Goal: Use online tool/utility: Utilize a website feature to perform a specific function

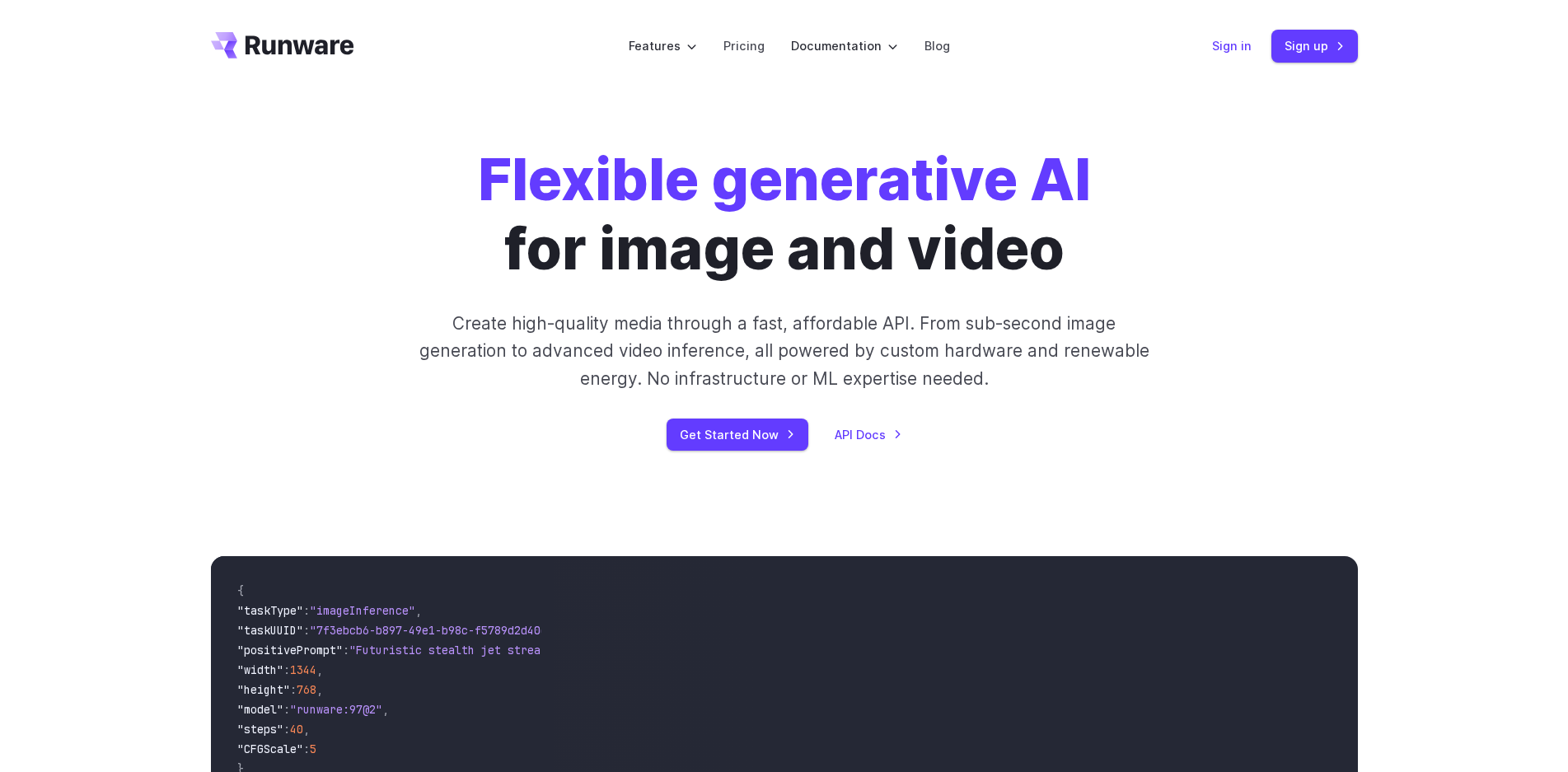
click at [1214, 44] on link "Sign in" at bounding box center [1232, 45] width 39 height 19
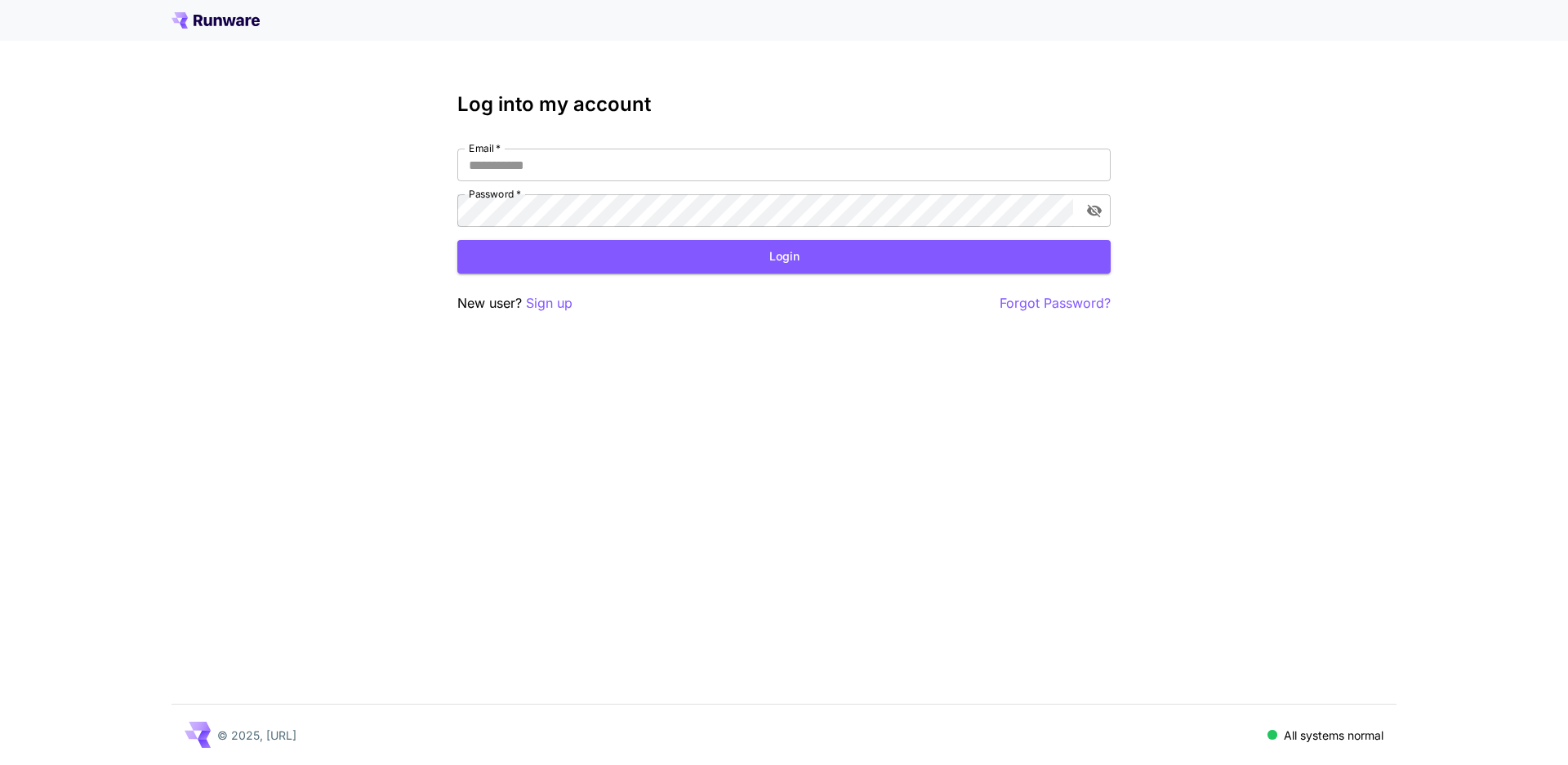
type input "**********"
click at [590, 271] on button "Login" at bounding box center [784, 257] width 653 height 34
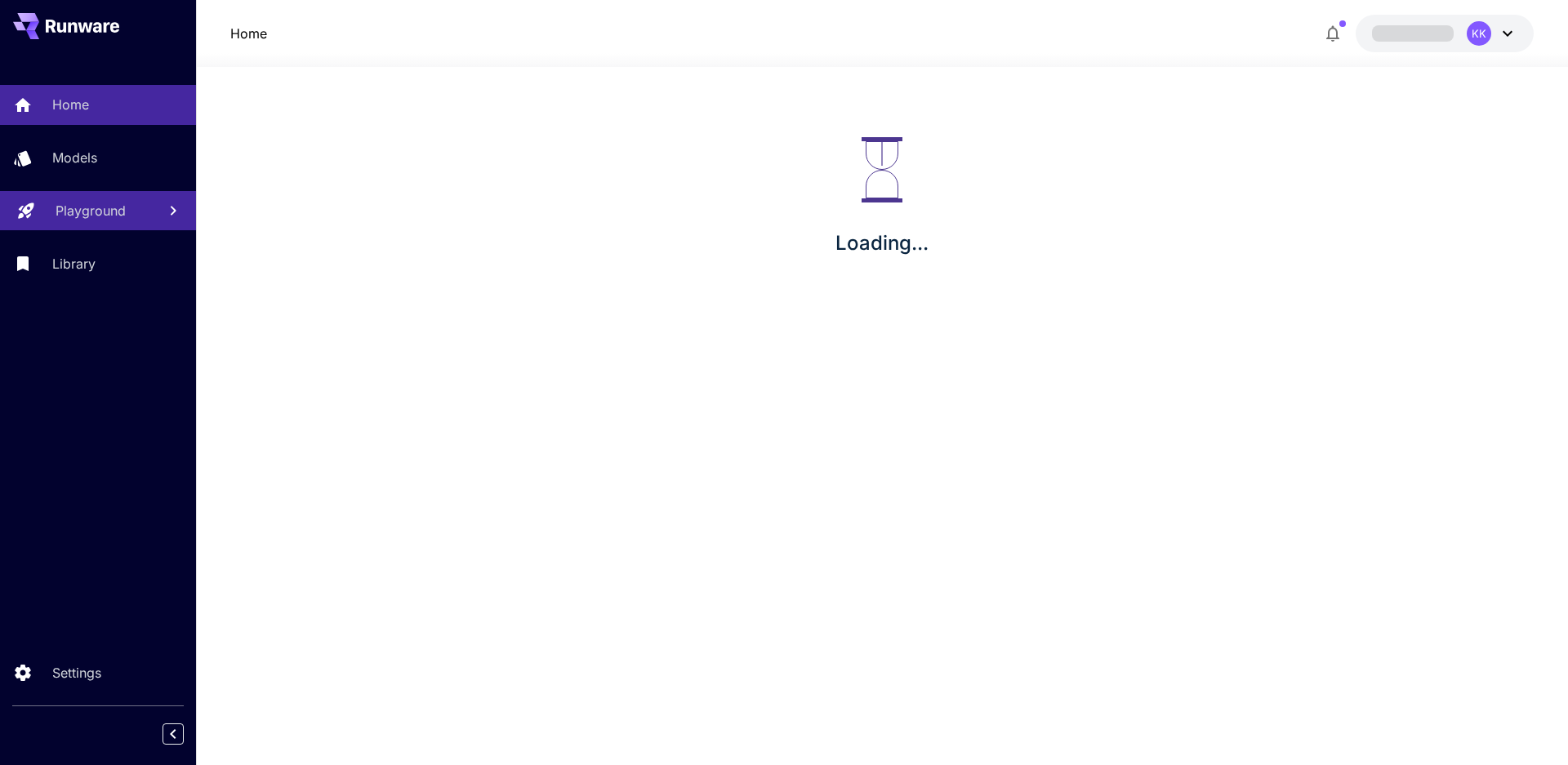
click at [79, 214] on p "Playground" at bounding box center [90, 210] width 70 height 19
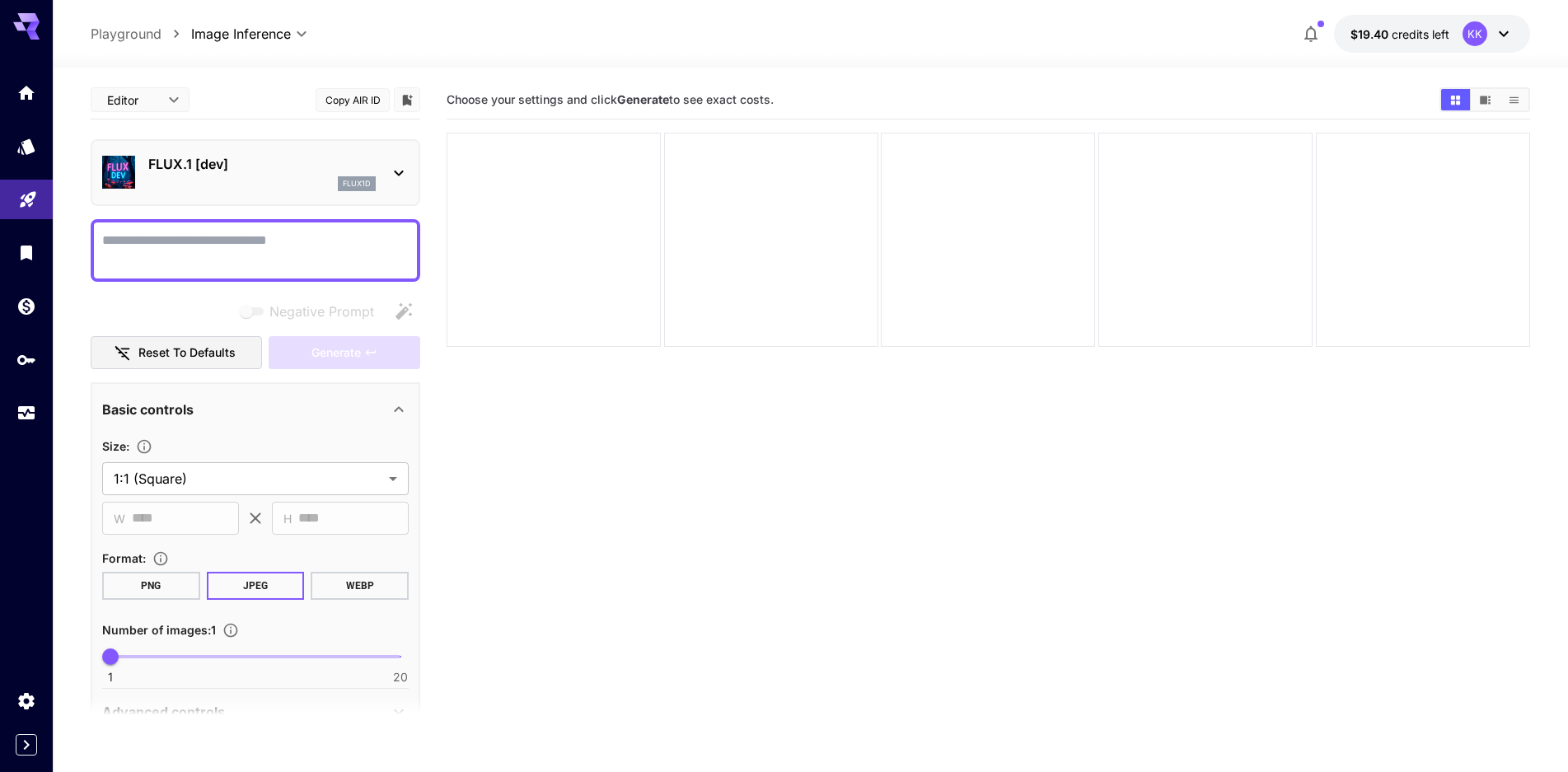
click at [222, 165] on p "FLUX.1 [dev]" at bounding box center [262, 164] width 228 height 20
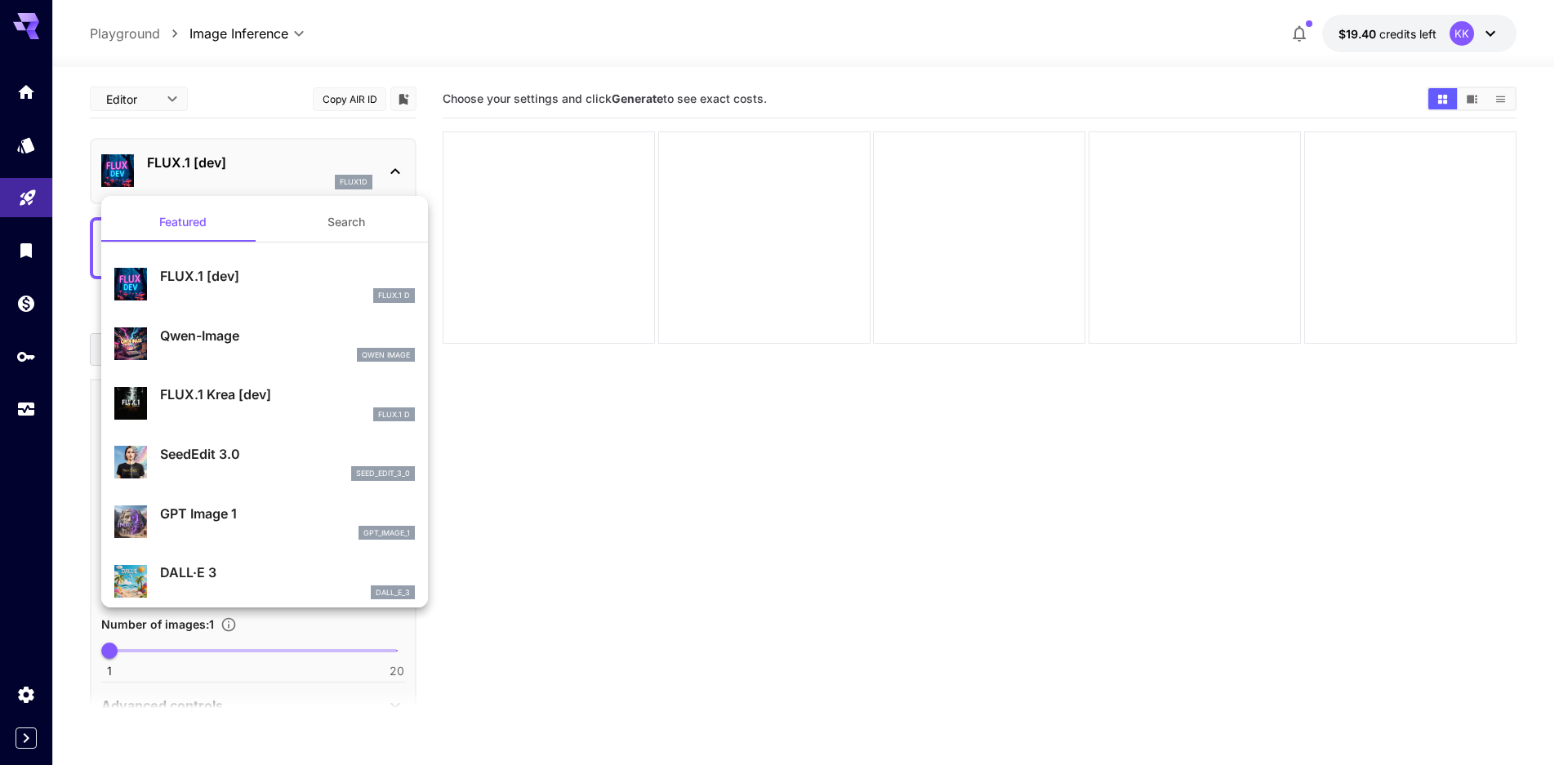
click at [261, 397] on p "FLUX.1 Krea [dev]" at bounding box center [287, 394] width 255 height 19
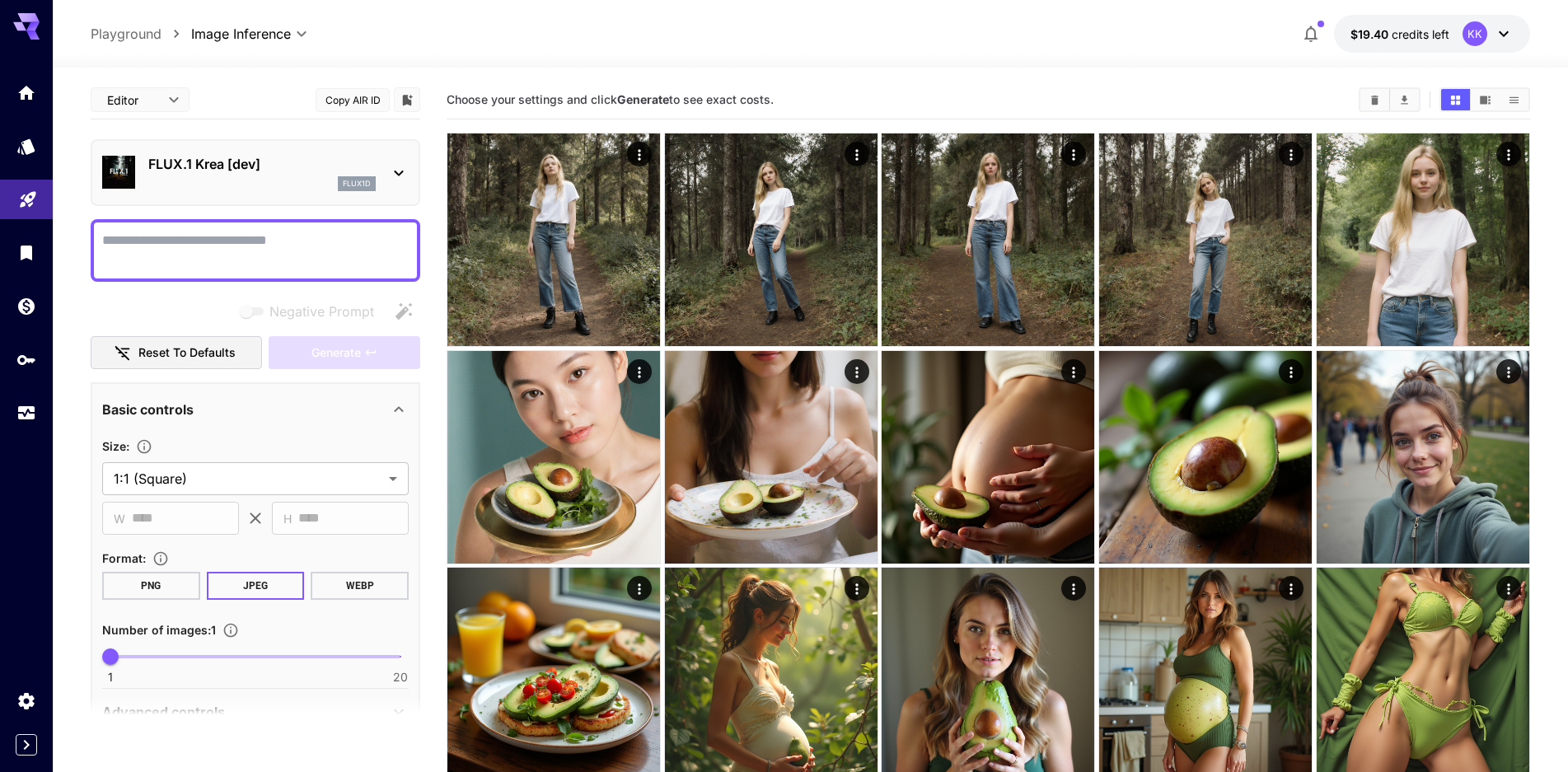
scroll to position [82, 0]
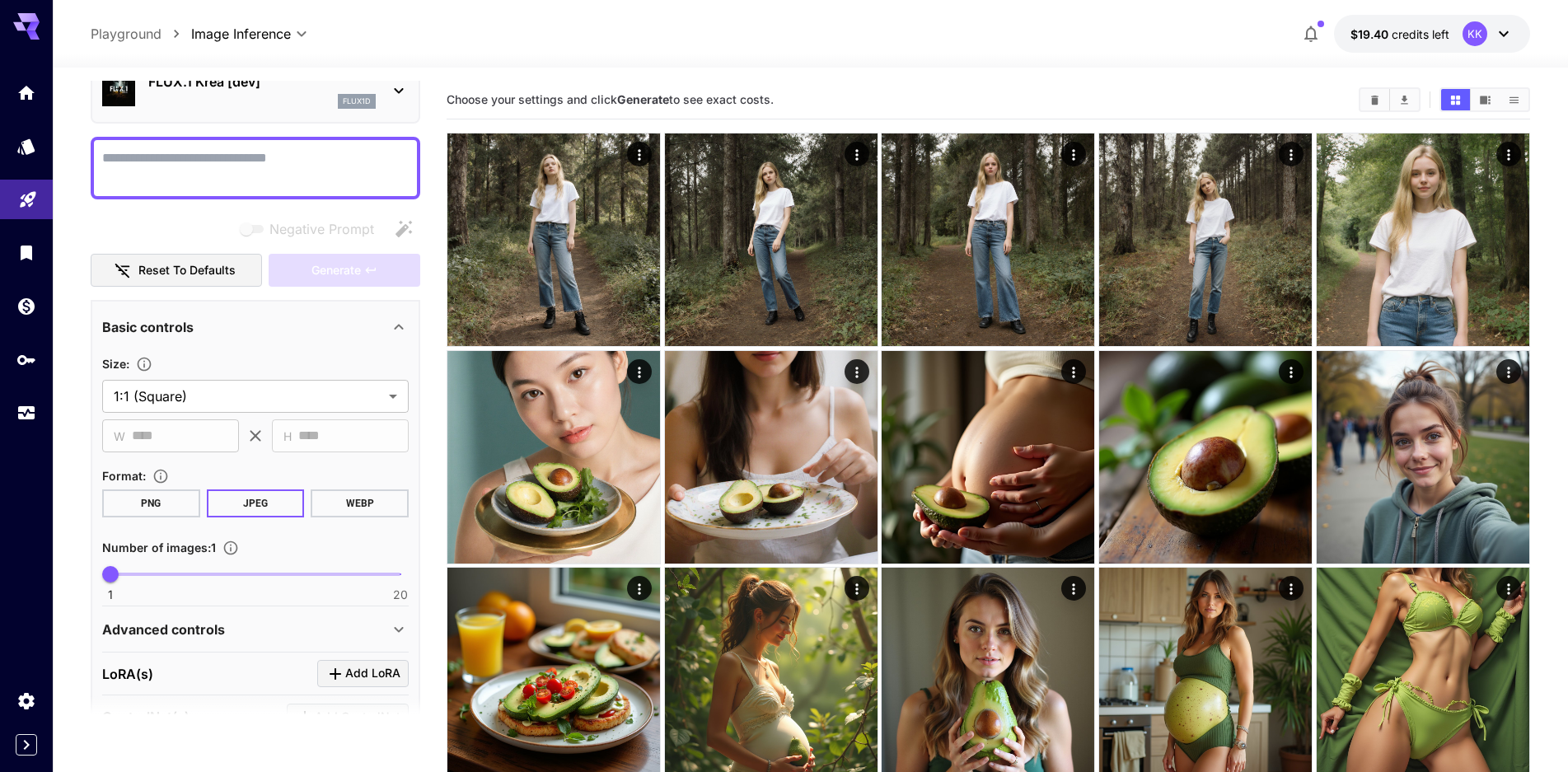
click at [161, 444] on input "****" at bounding box center [186, 436] width 108 height 33
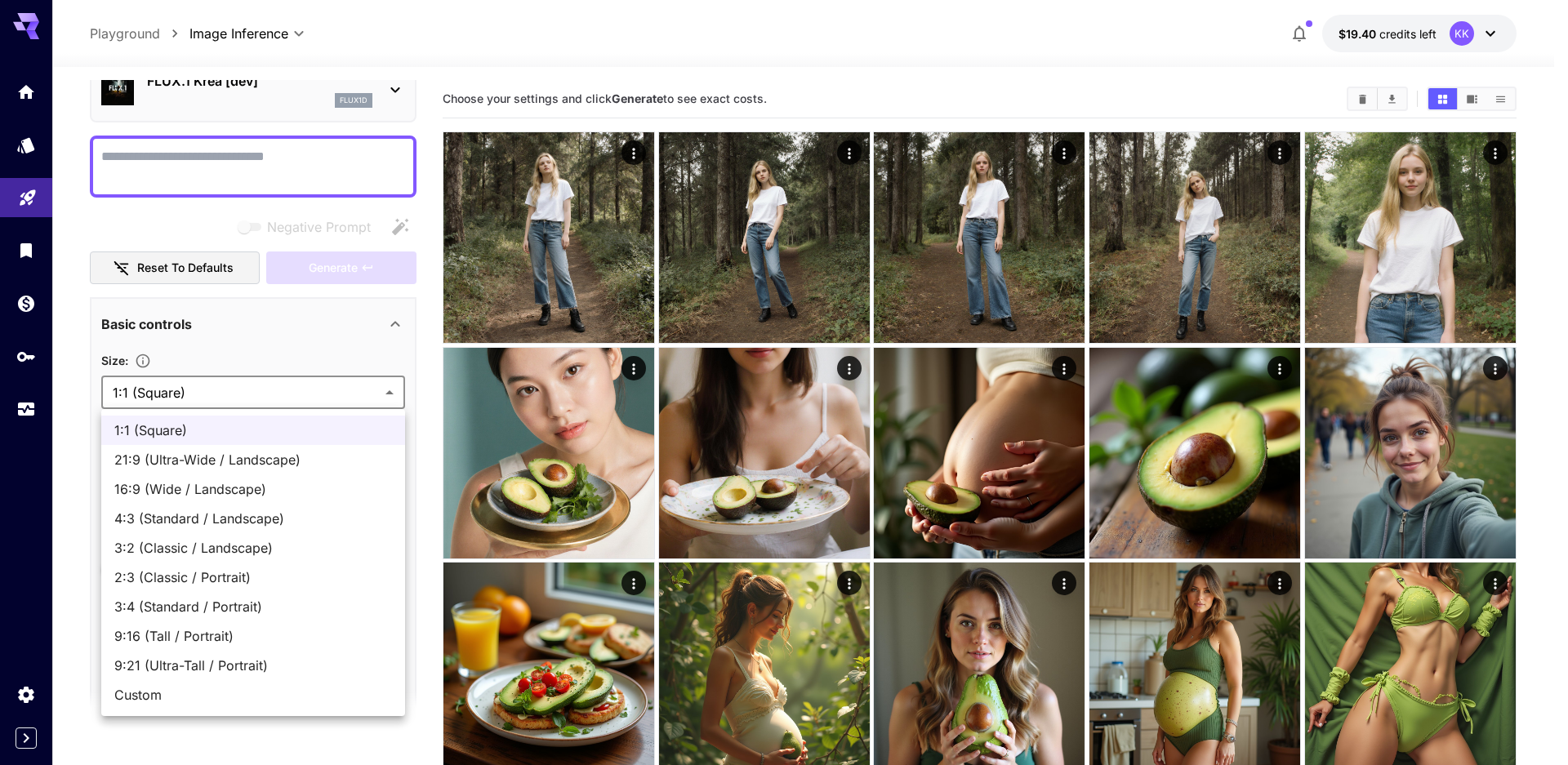
drag, startPoint x: 173, startPoint y: 689, endPoint x: 164, endPoint y: 516, distance: 173.2
click at [172, 689] on span "Custom" at bounding box center [253, 694] width 278 height 19
type input "******"
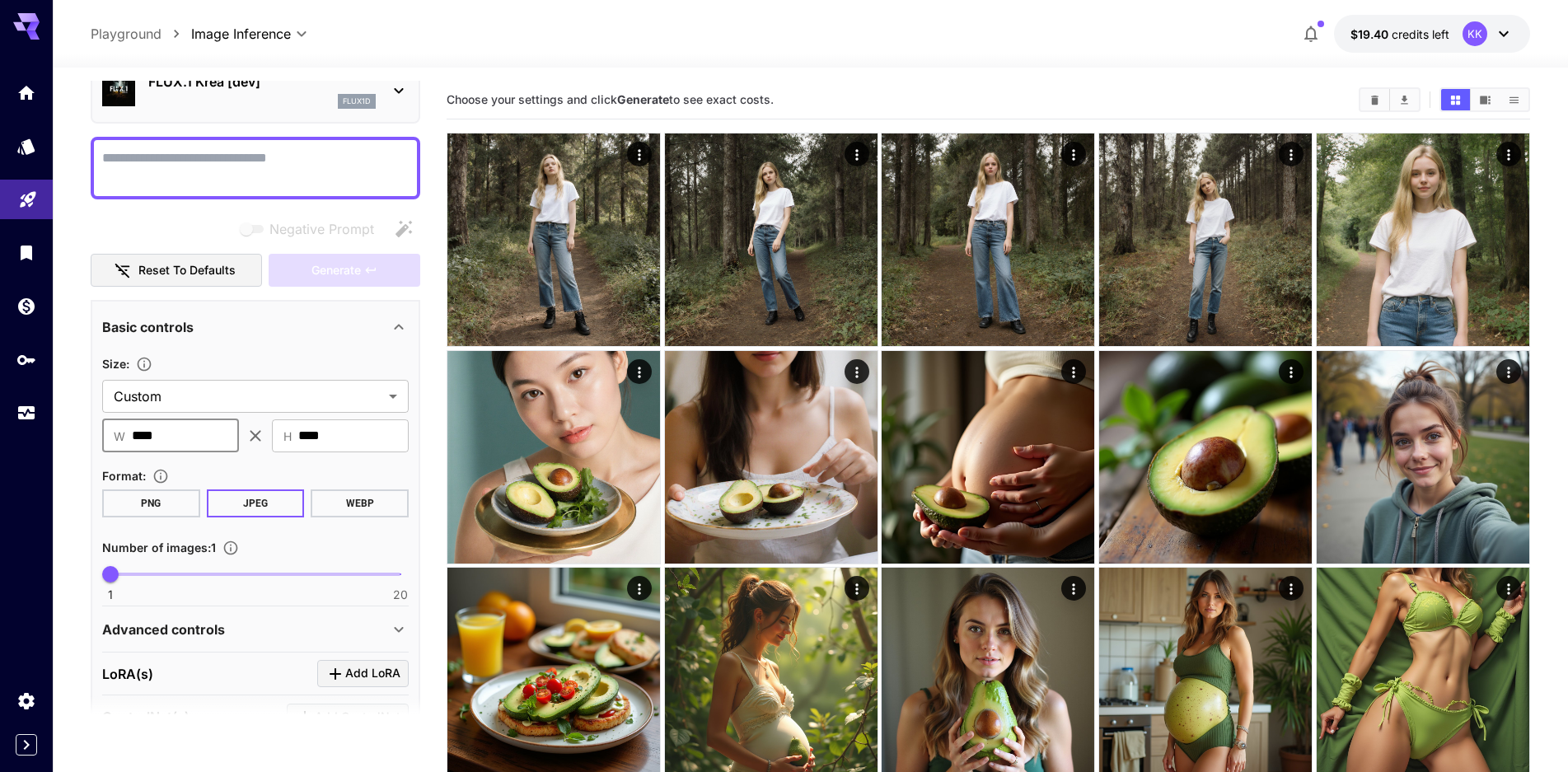
click at [164, 439] on input "****" at bounding box center [186, 436] width 108 height 33
drag, startPoint x: 137, startPoint y: 433, endPoint x: 228, endPoint y: 437, distance: 91.1
click at [250, 426] on div "​ W **** ​ ​ H **** ​" at bounding box center [256, 436] width 307 height 33
type input "****"
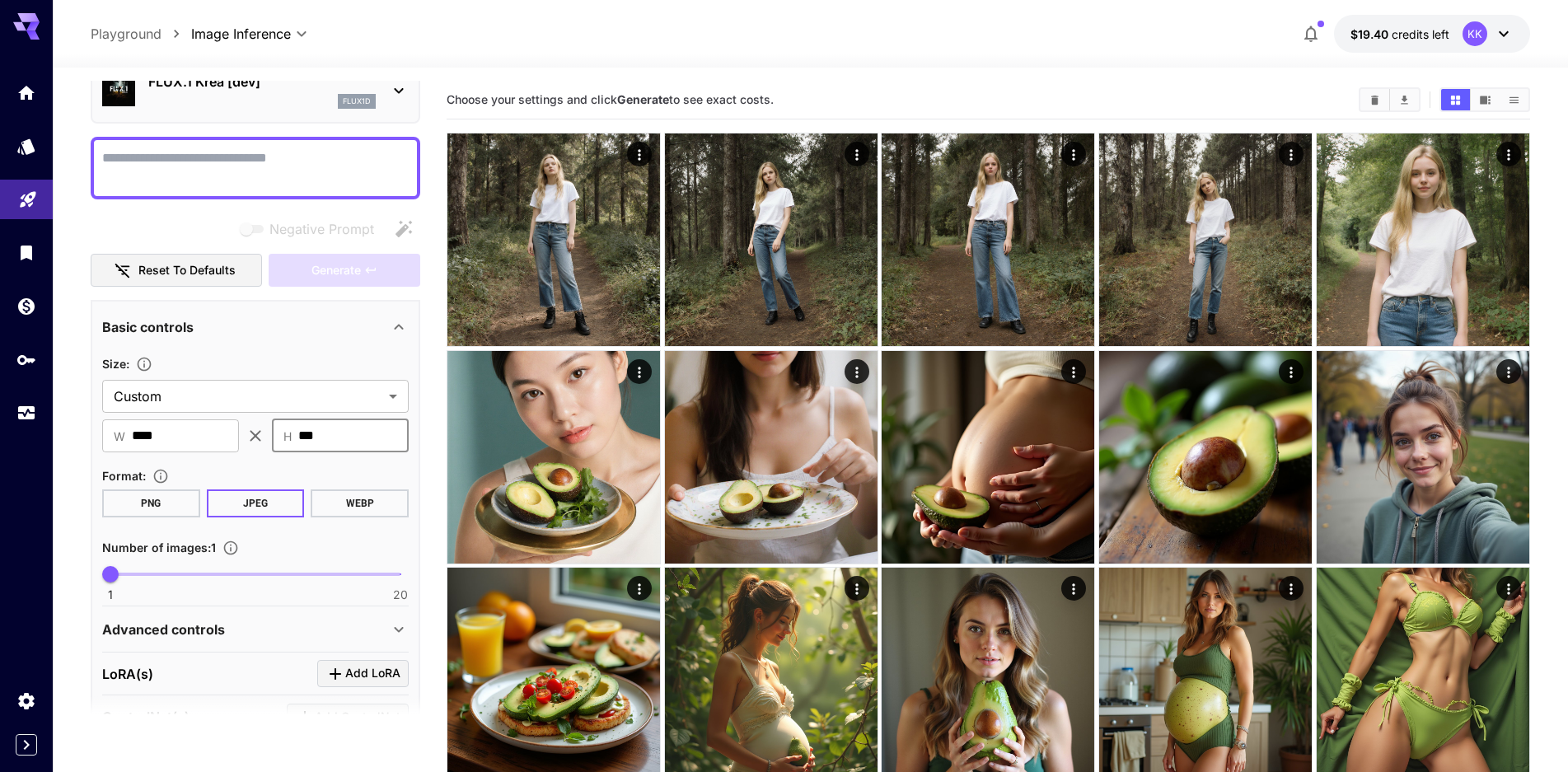
type input "***"
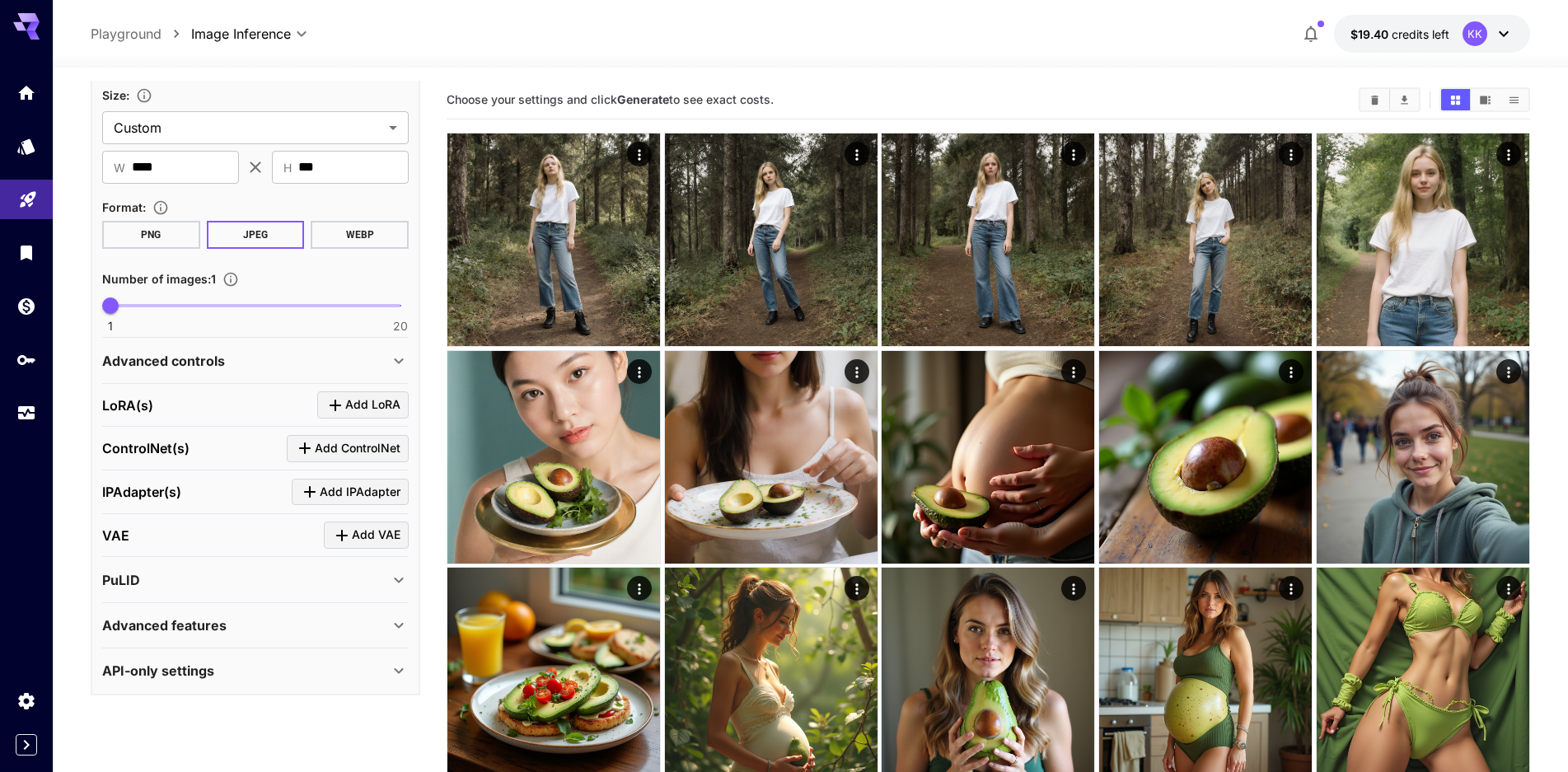
scroll to position [0, 0]
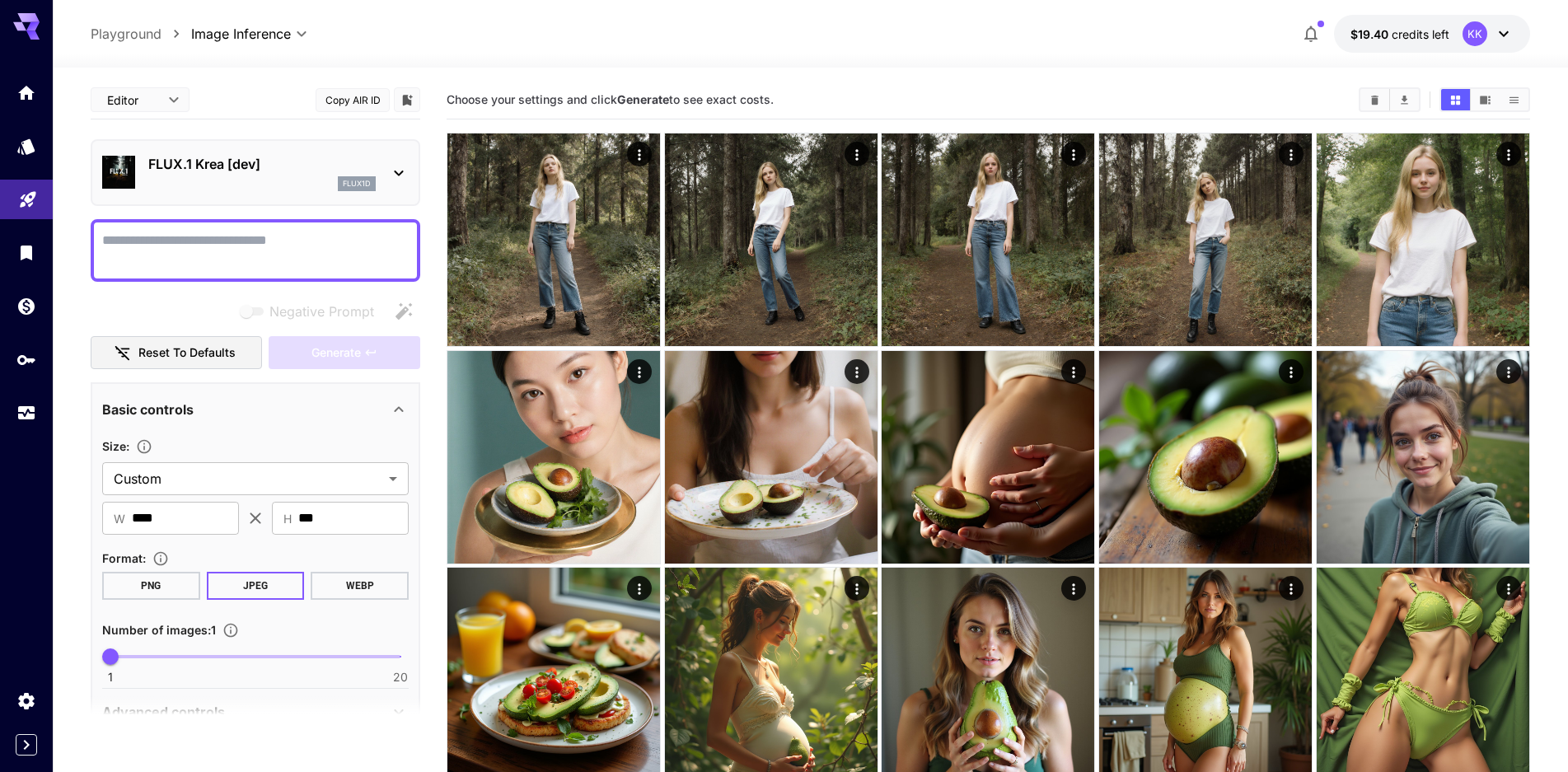
click at [241, 255] on textarea "Negative Prompt" at bounding box center [256, 250] width 307 height 39
paste textarea "**********"
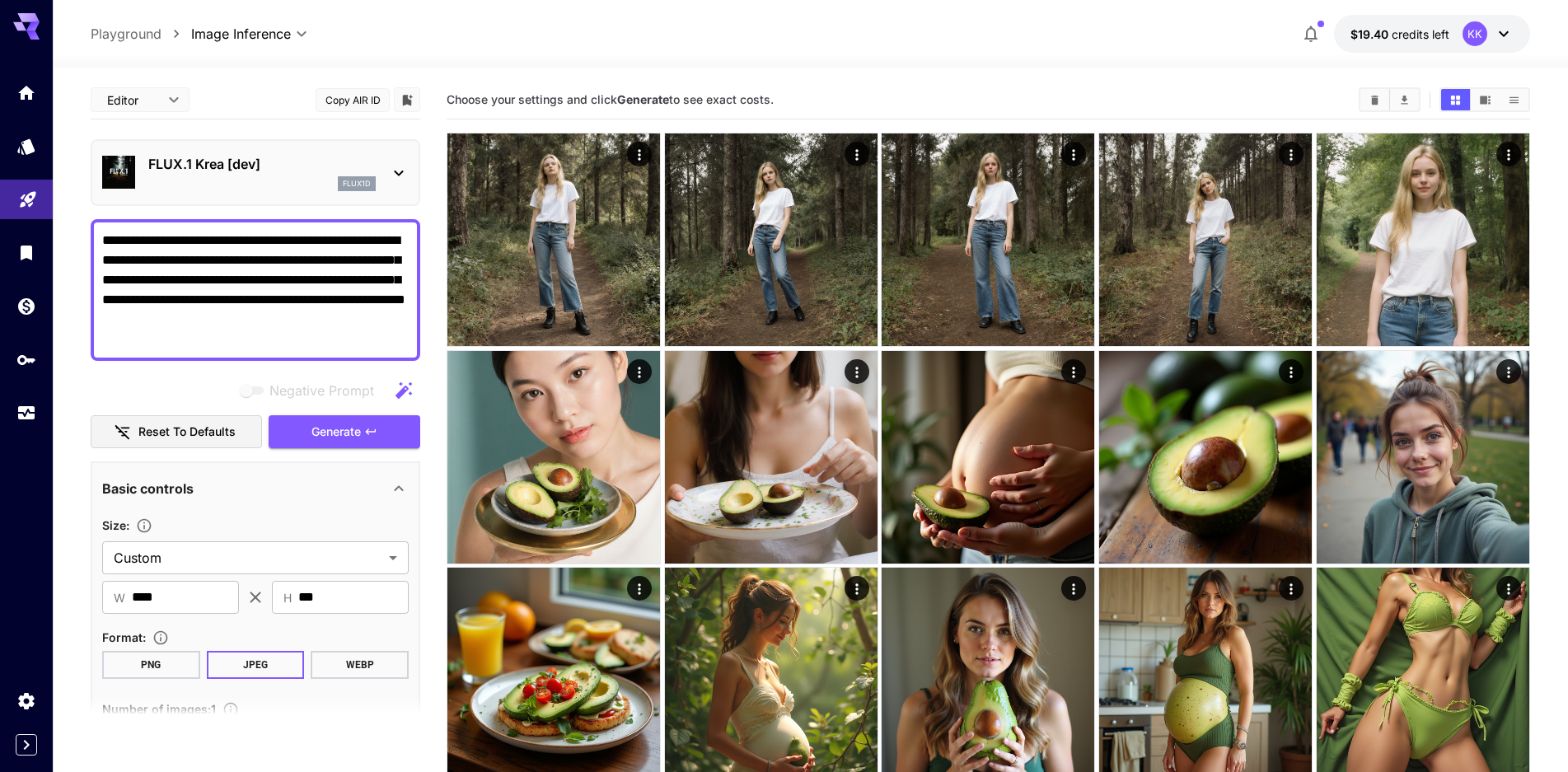
scroll to position [329, 0]
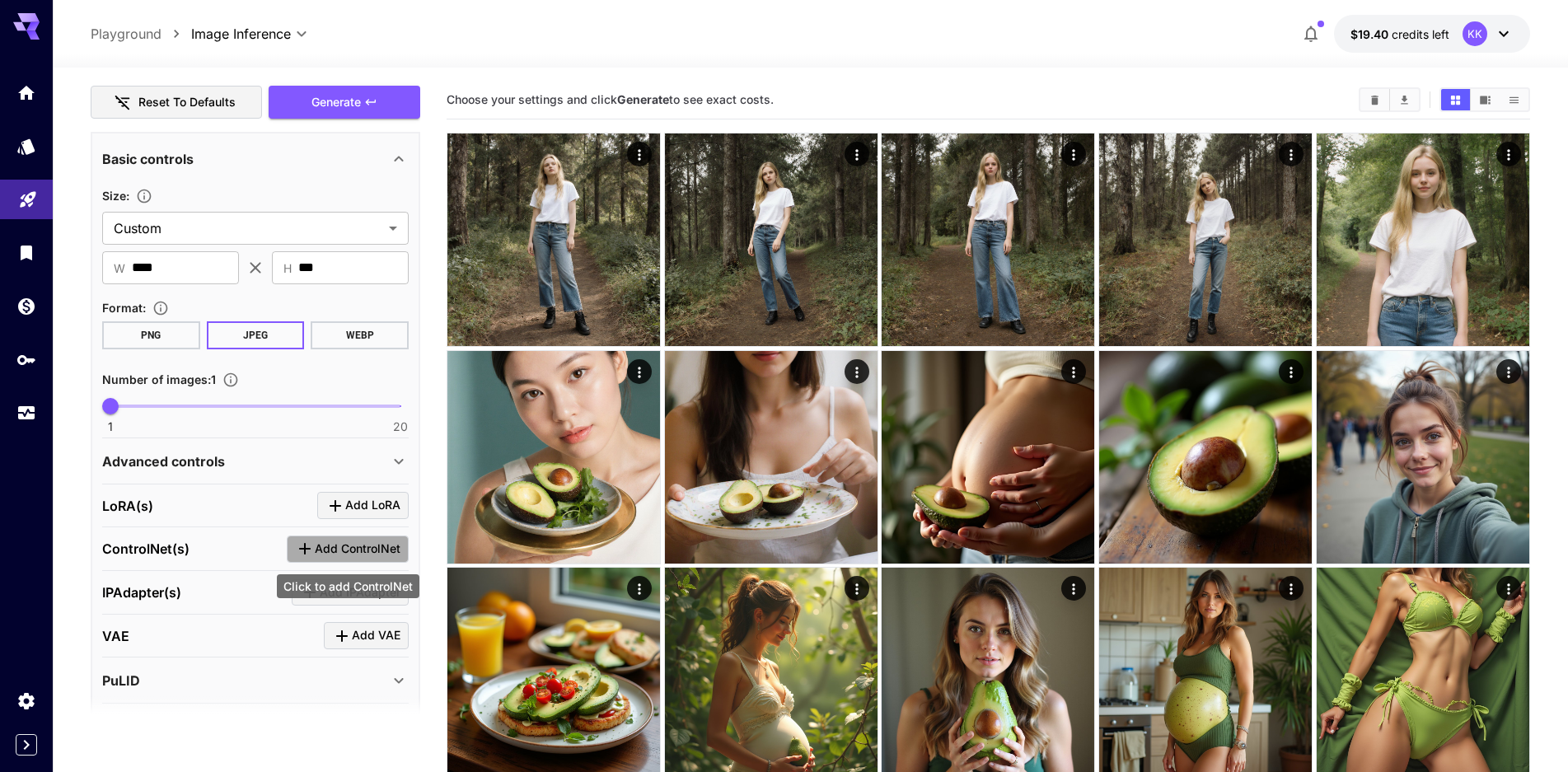
click at [334, 551] on span "Add ControlNet" at bounding box center [358, 548] width 86 height 21
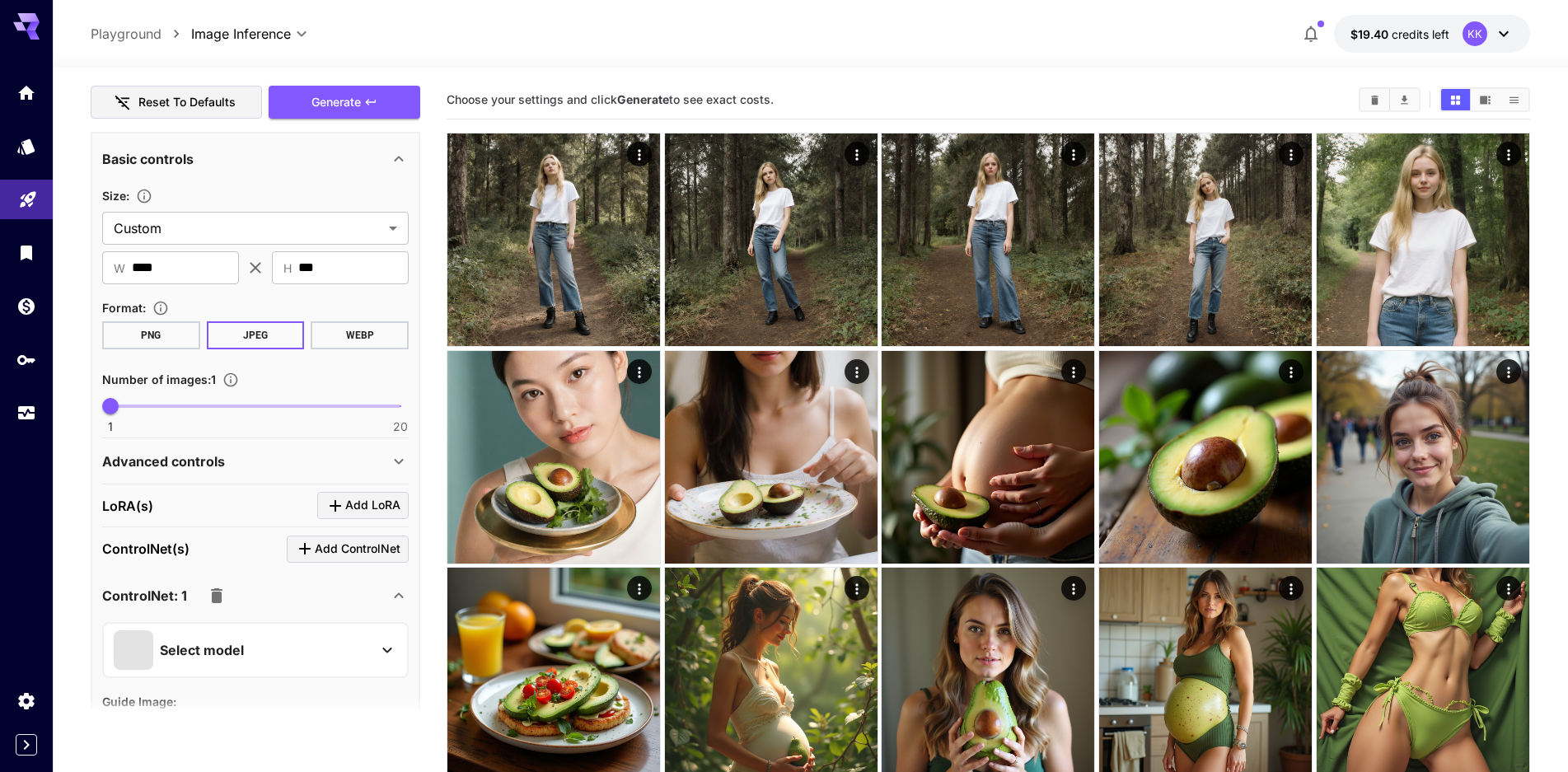
scroll to position [659, 0]
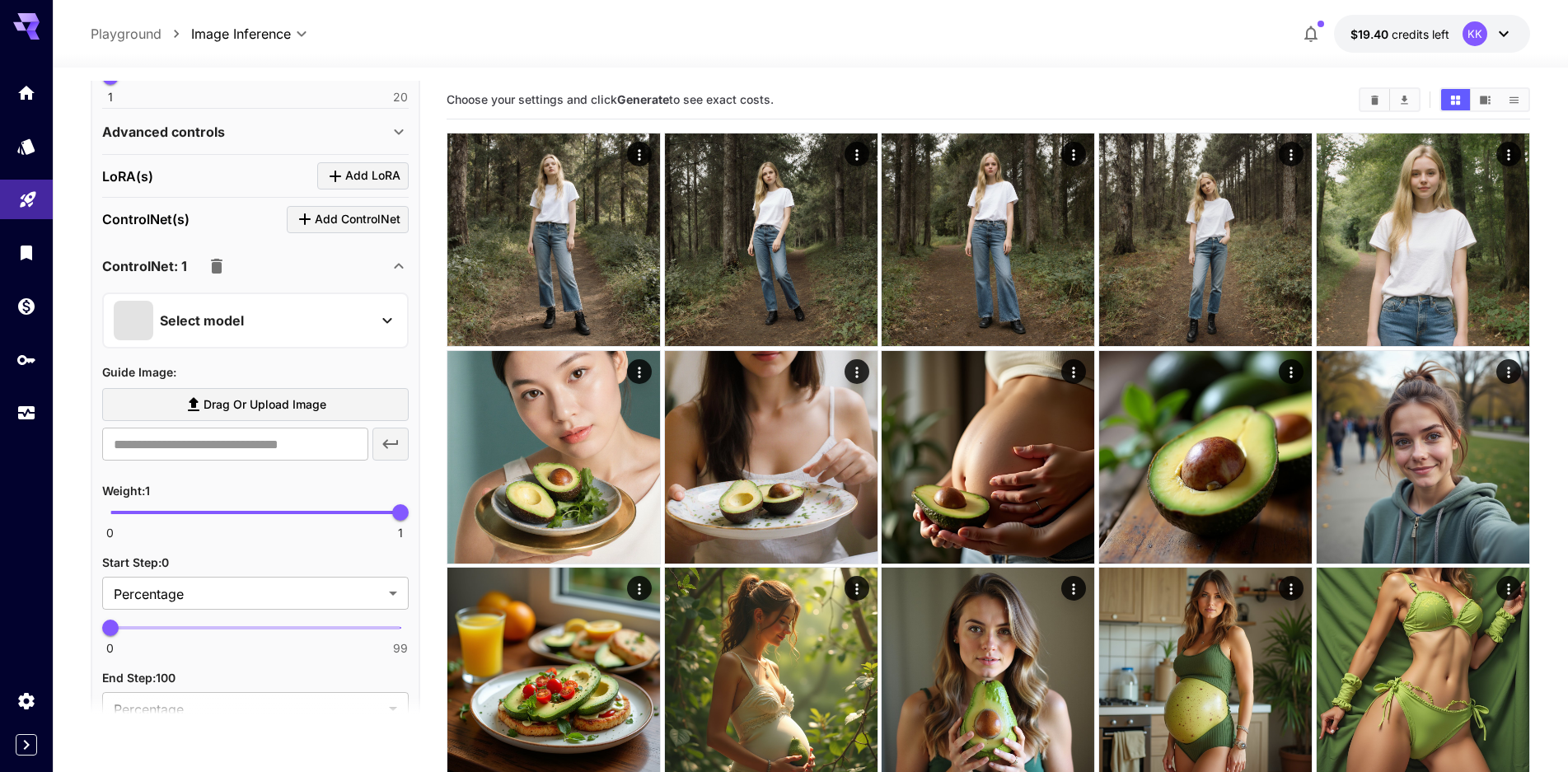
click at [241, 324] on p "Select model" at bounding box center [202, 321] width 84 height 20
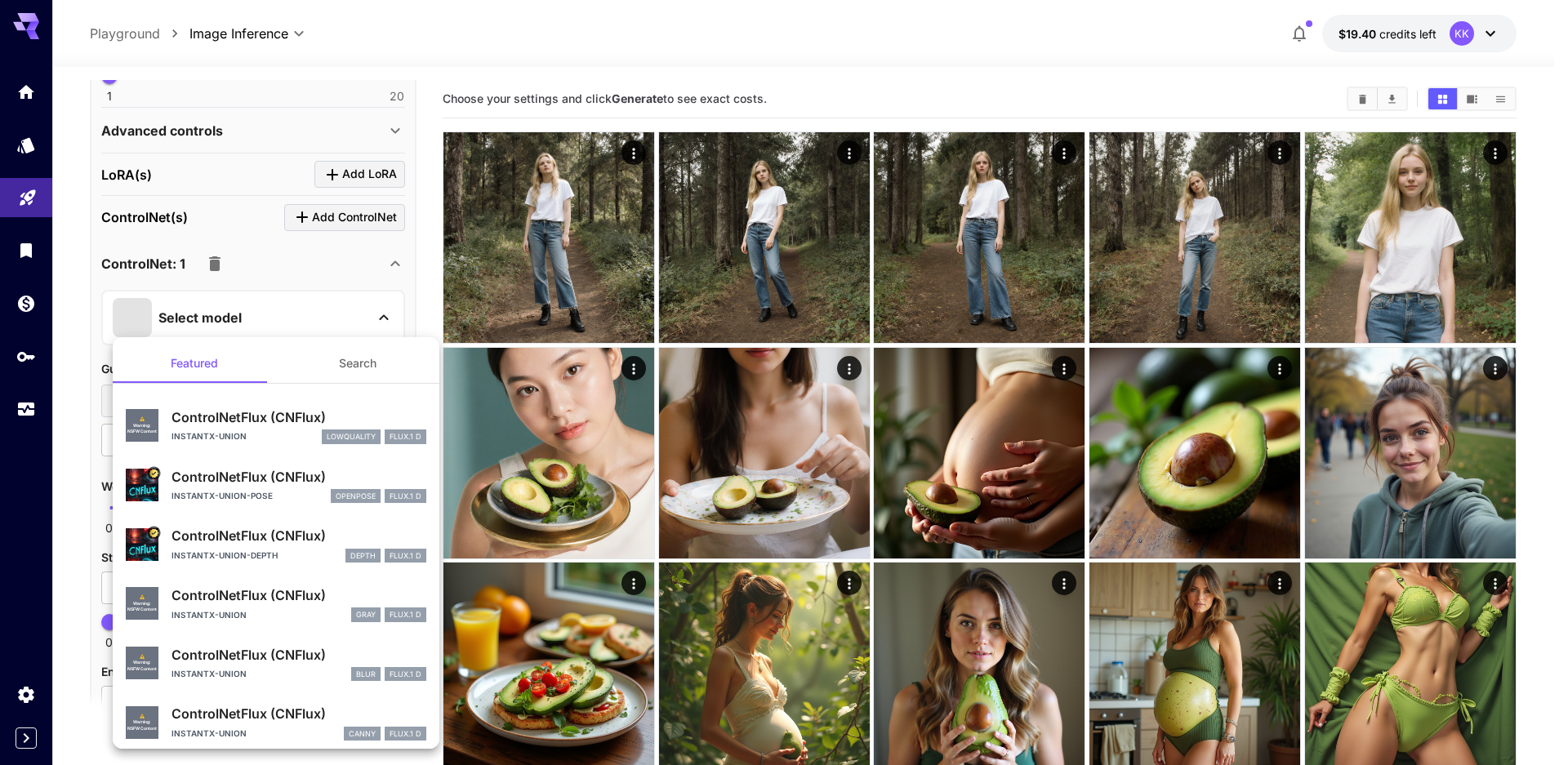
click at [237, 480] on p "ControlNetFlux (CNFlux)" at bounding box center [298, 476] width 255 height 19
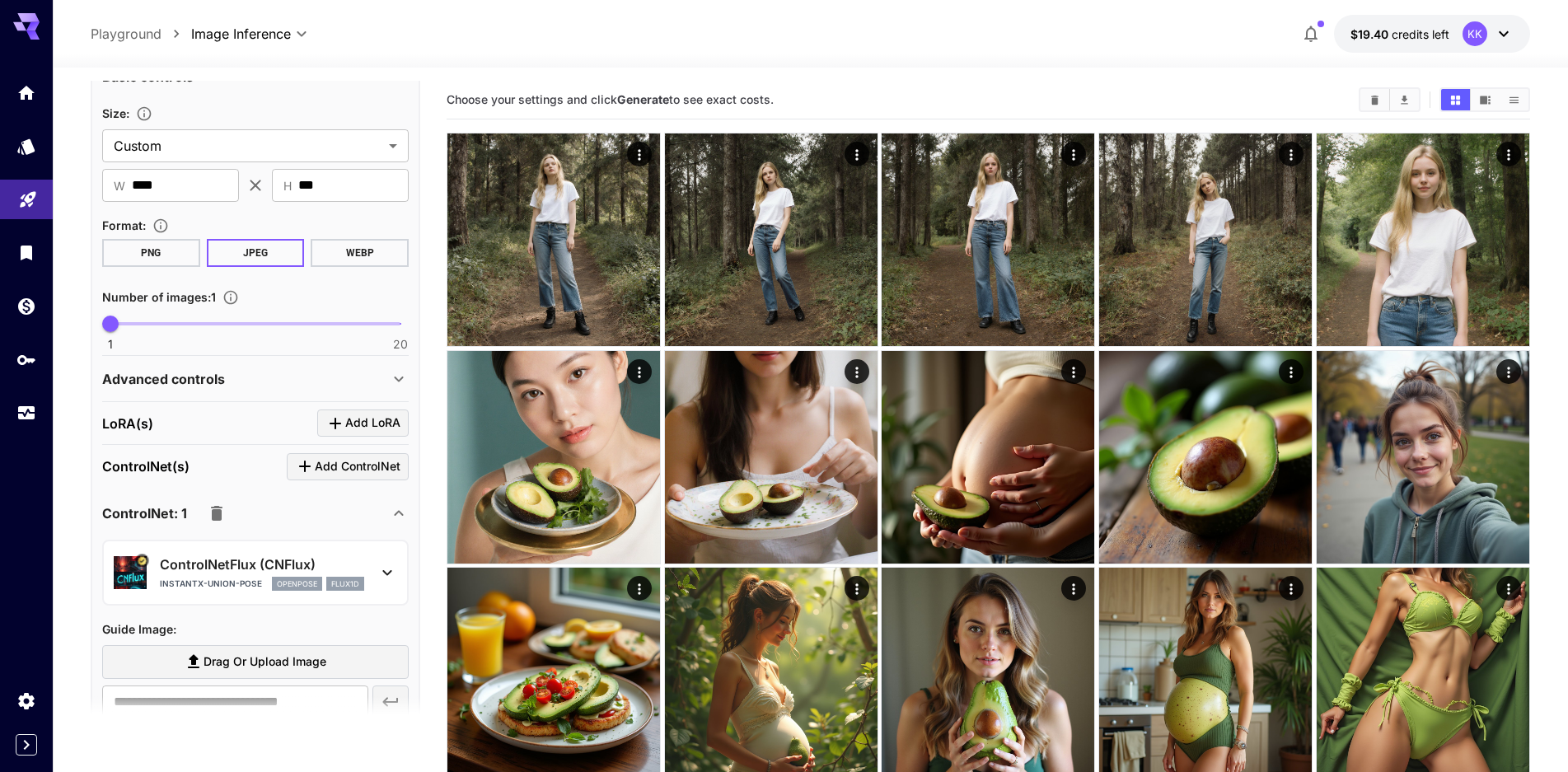
scroll to position [0, 0]
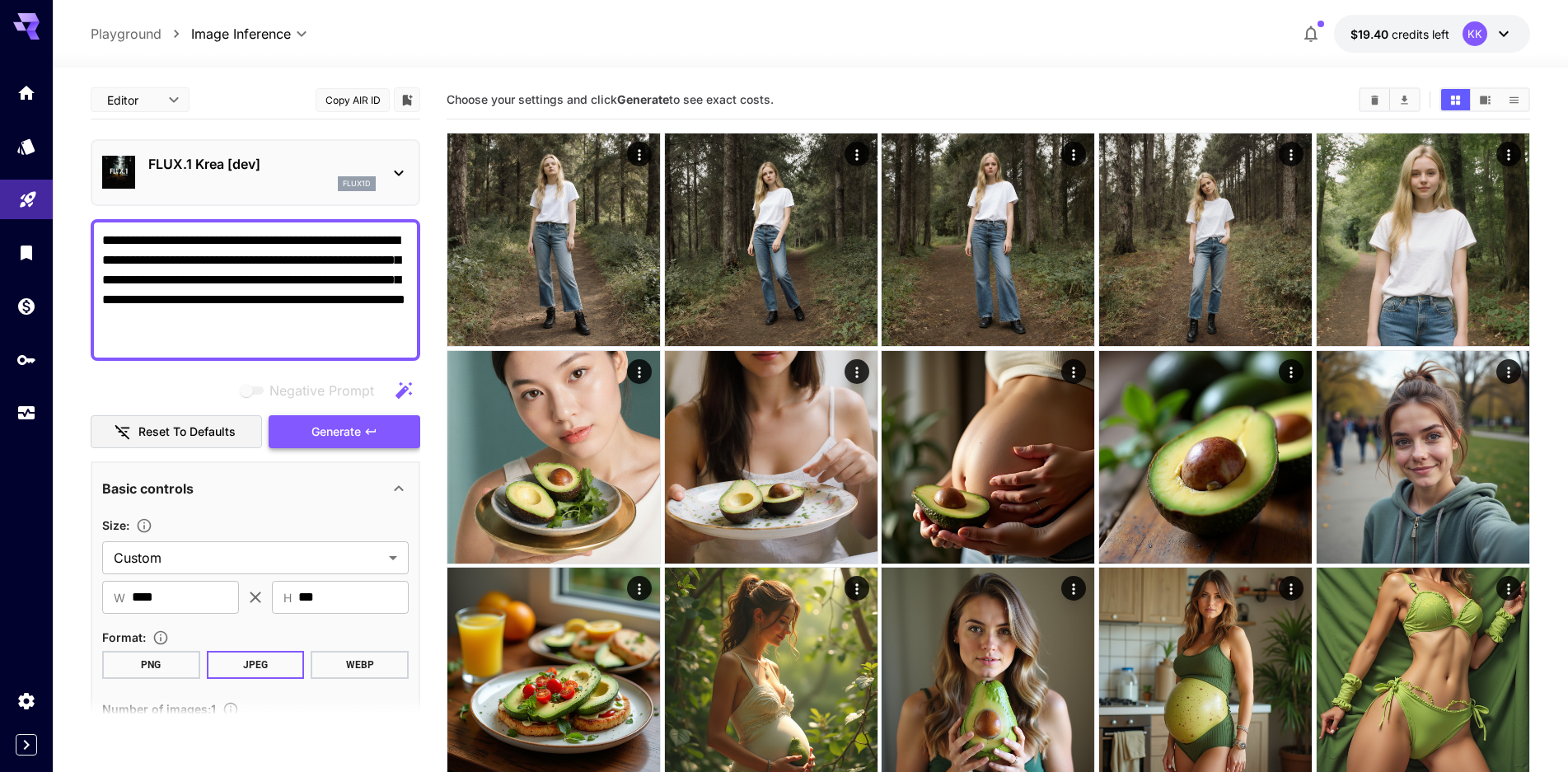
click at [325, 434] on span "Generate" at bounding box center [336, 432] width 50 height 21
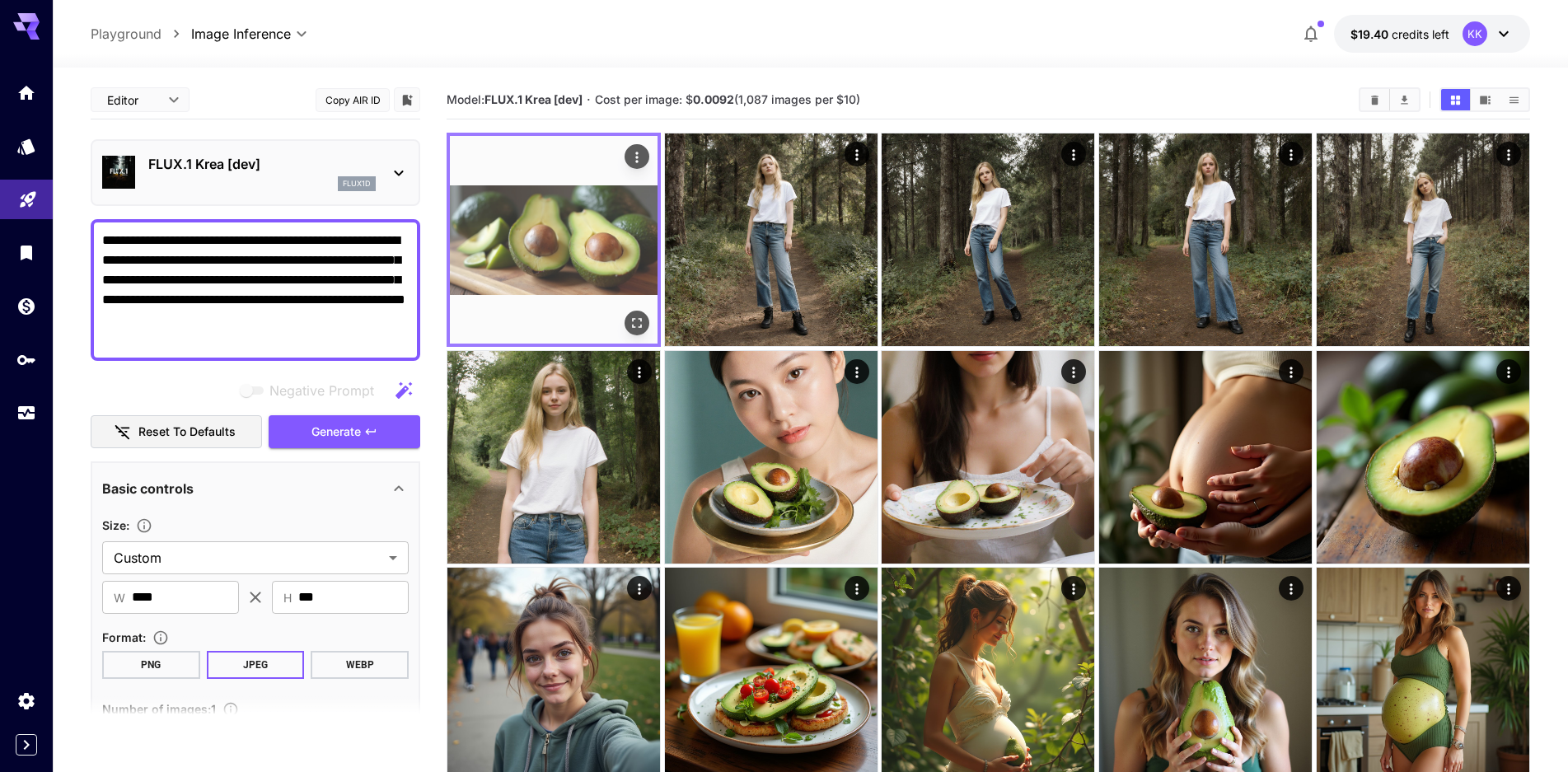
click at [587, 217] on img at bounding box center [553, 239] width 207 height 207
click at [636, 322] on icon "Open in fullscreen" at bounding box center [636, 322] width 17 height 17
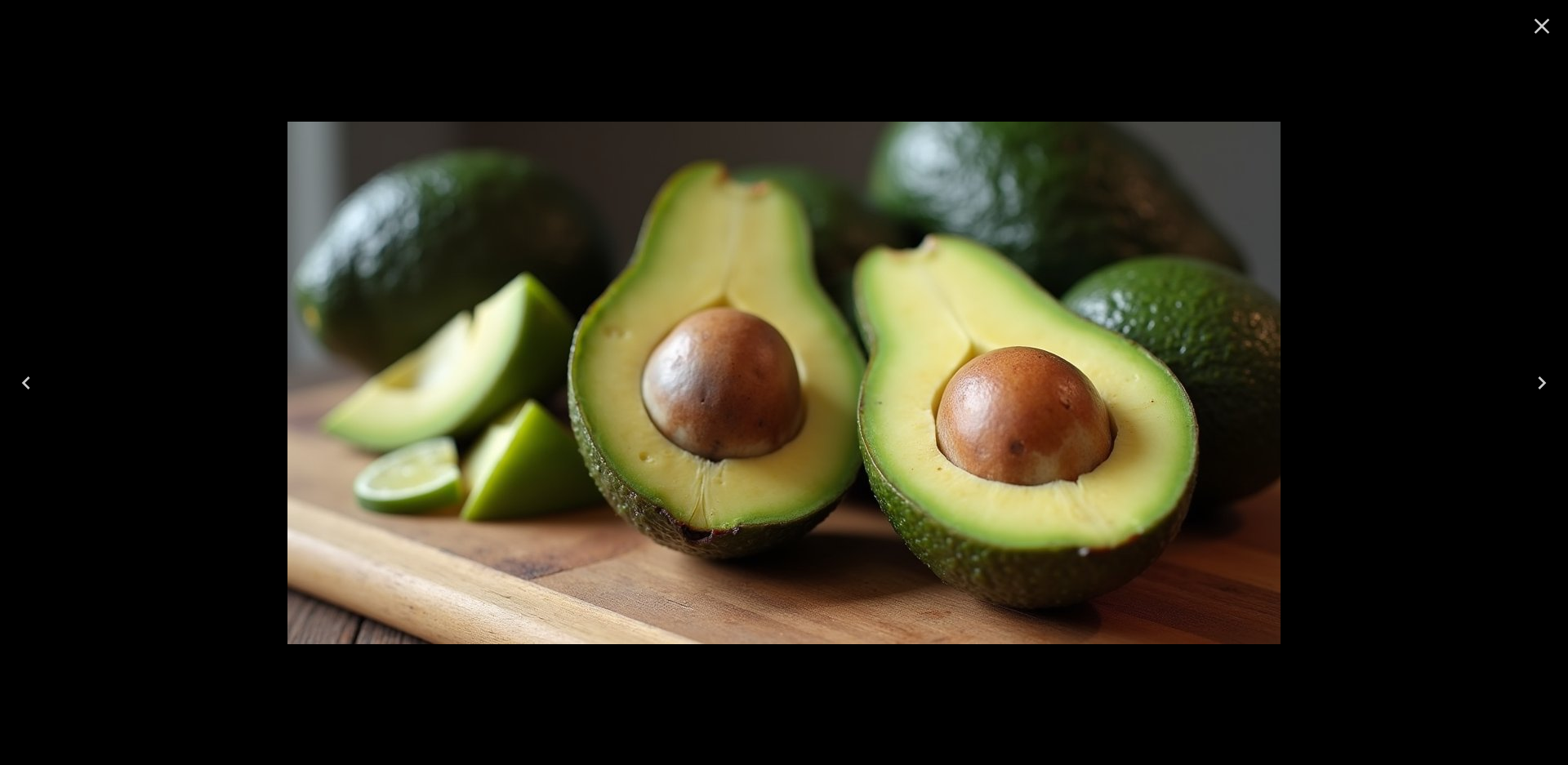
click at [1531, 28] on icon "Close" at bounding box center [1541, 25] width 26 height 26
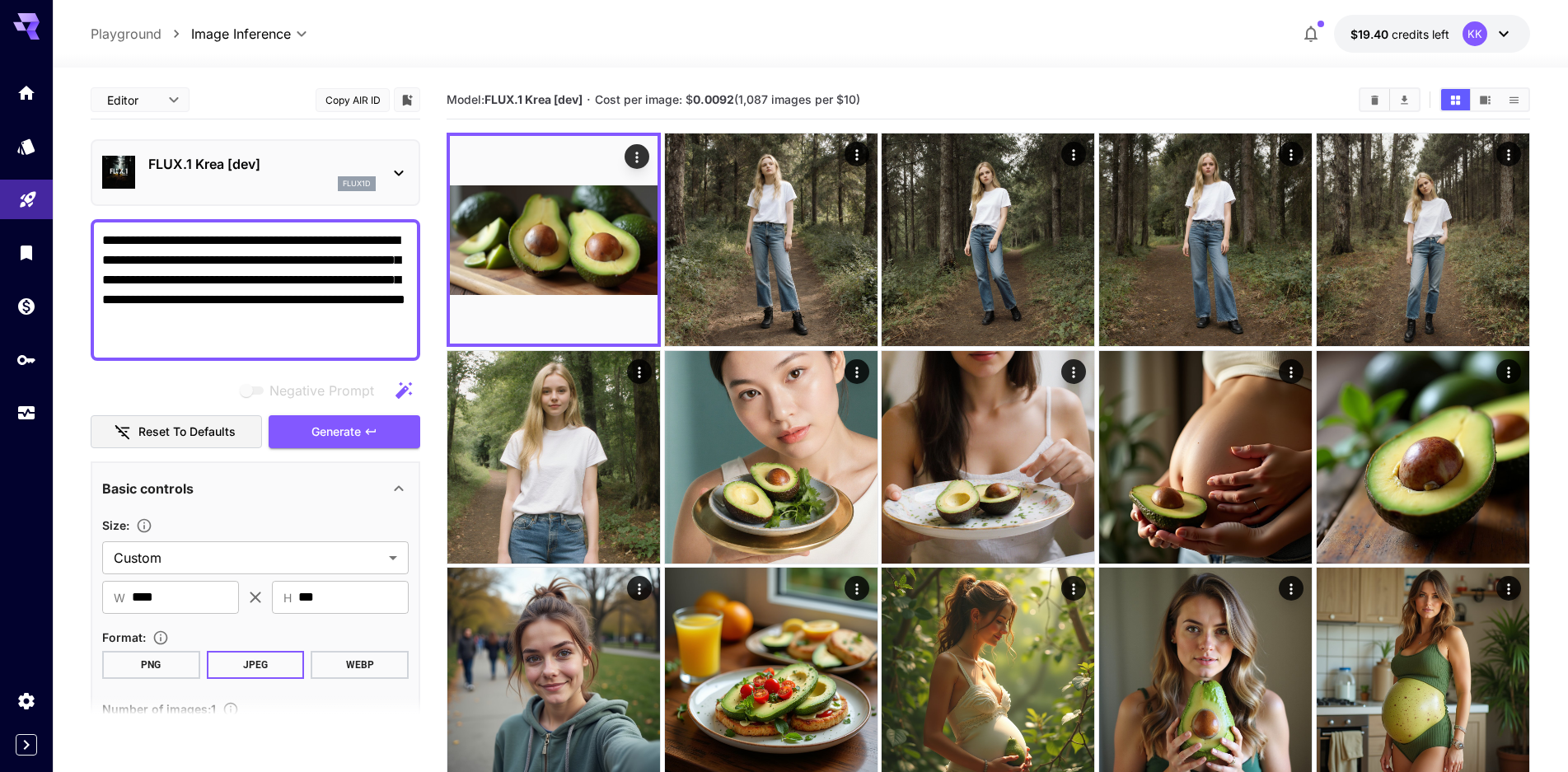
click at [247, 241] on textarea "**********" at bounding box center [256, 289] width 307 height 118
type textarea "**********"
click at [307, 428] on button "Generate" at bounding box center [344, 432] width 152 height 34
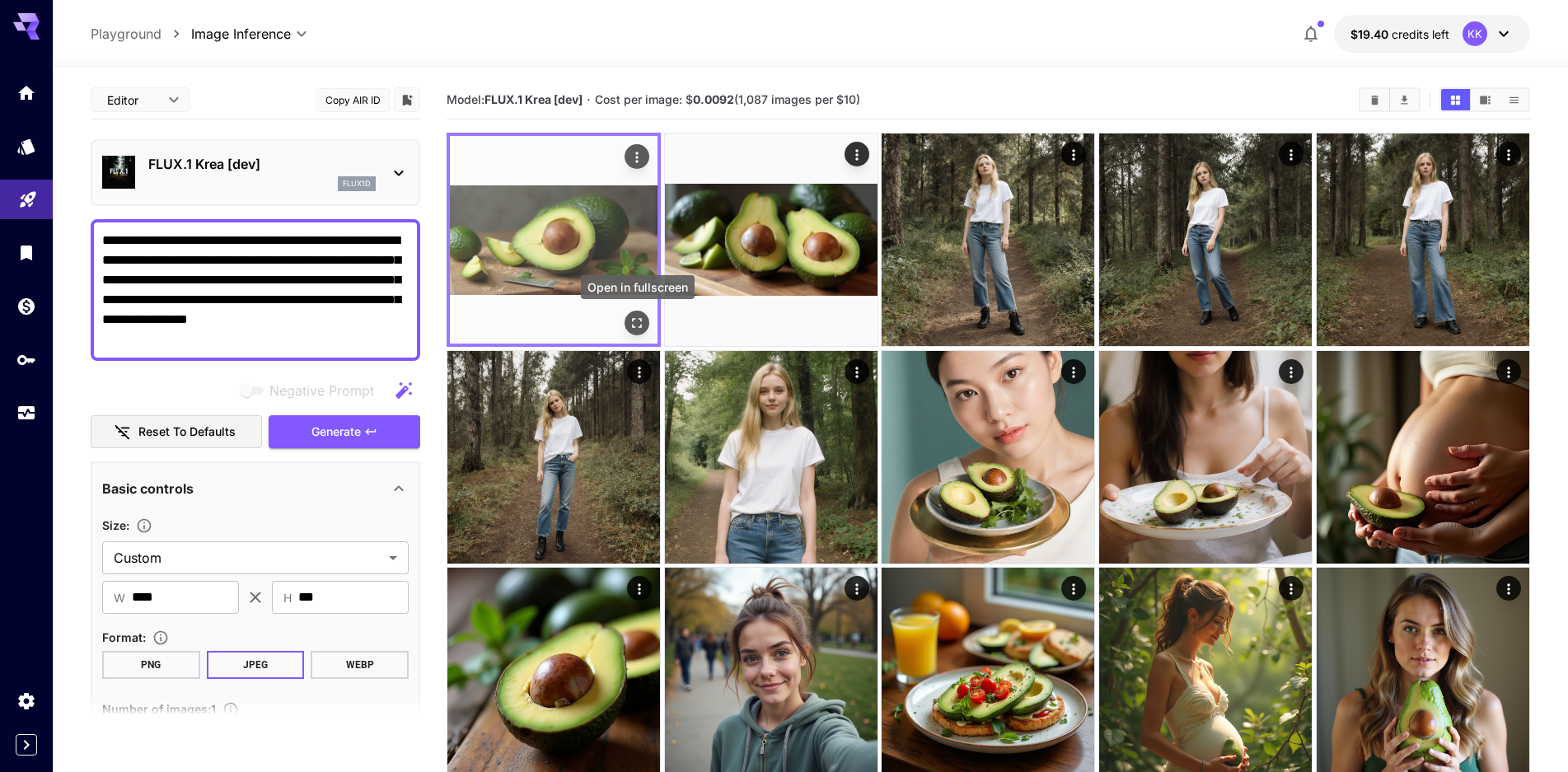
click at [646, 322] on button "Open in fullscreen" at bounding box center [636, 322] width 24 height 24
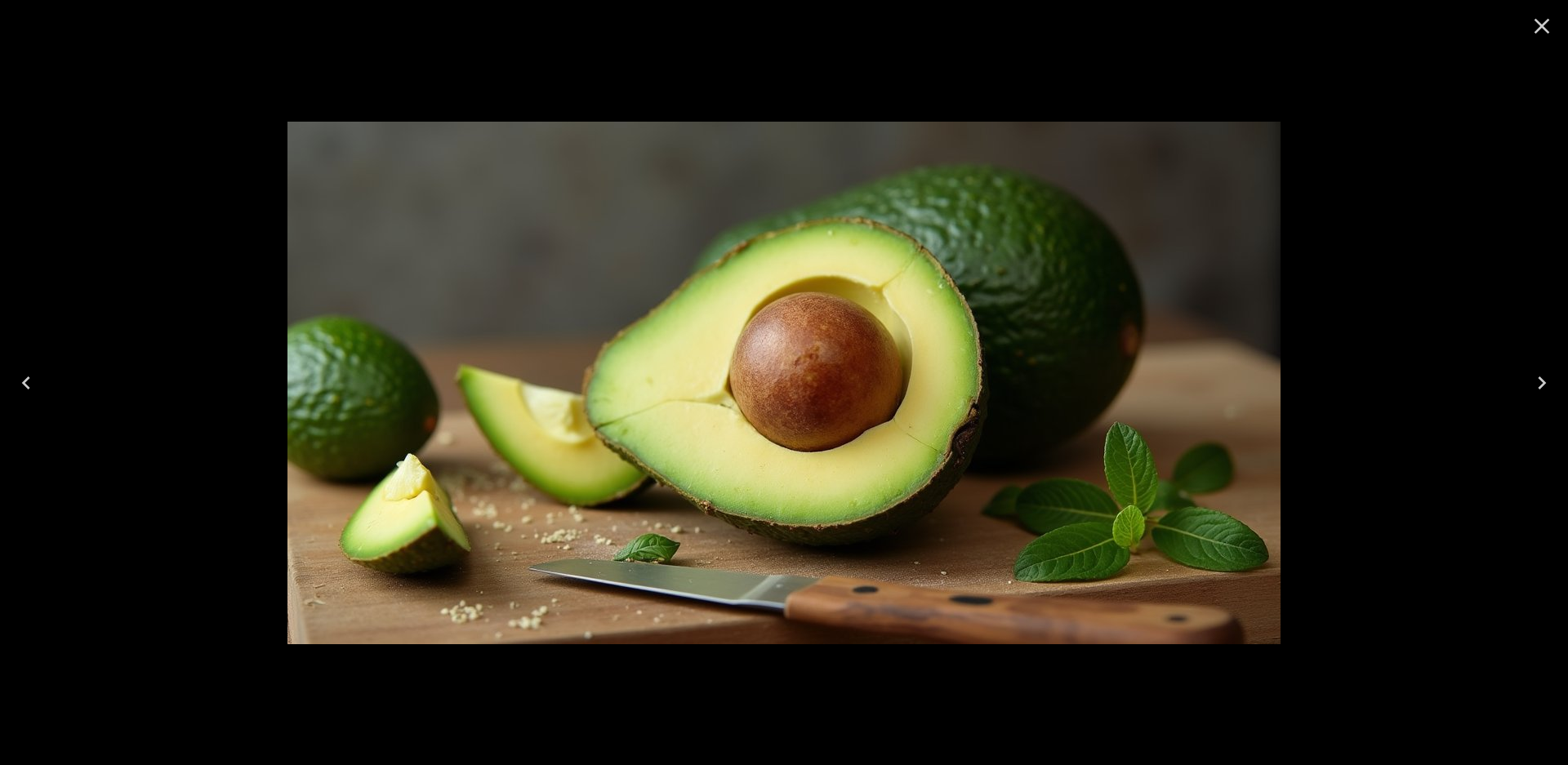
click at [1549, 29] on icon "Close" at bounding box center [1541, 25] width 26 height 26
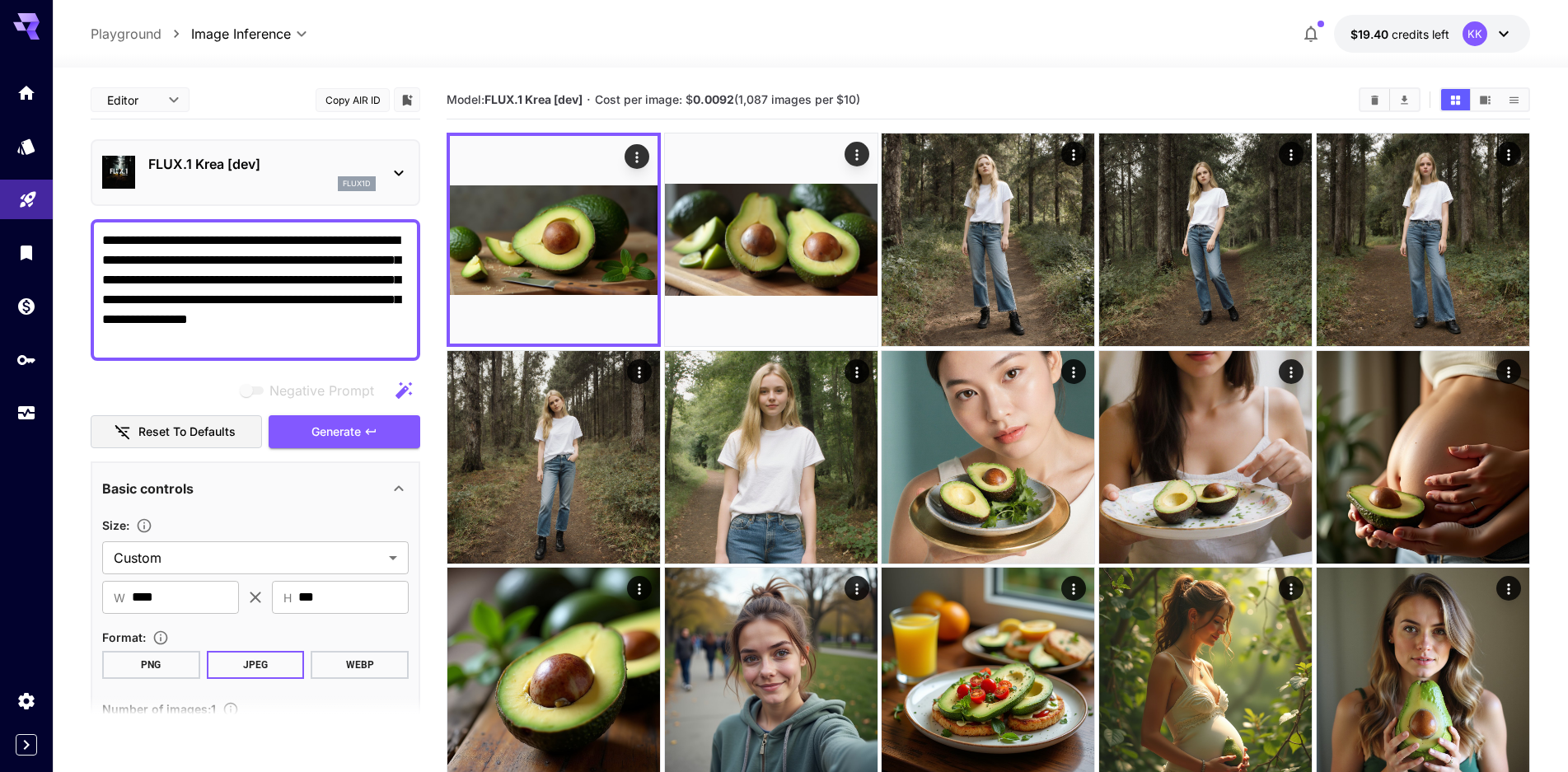
scroll to position [329, 0]
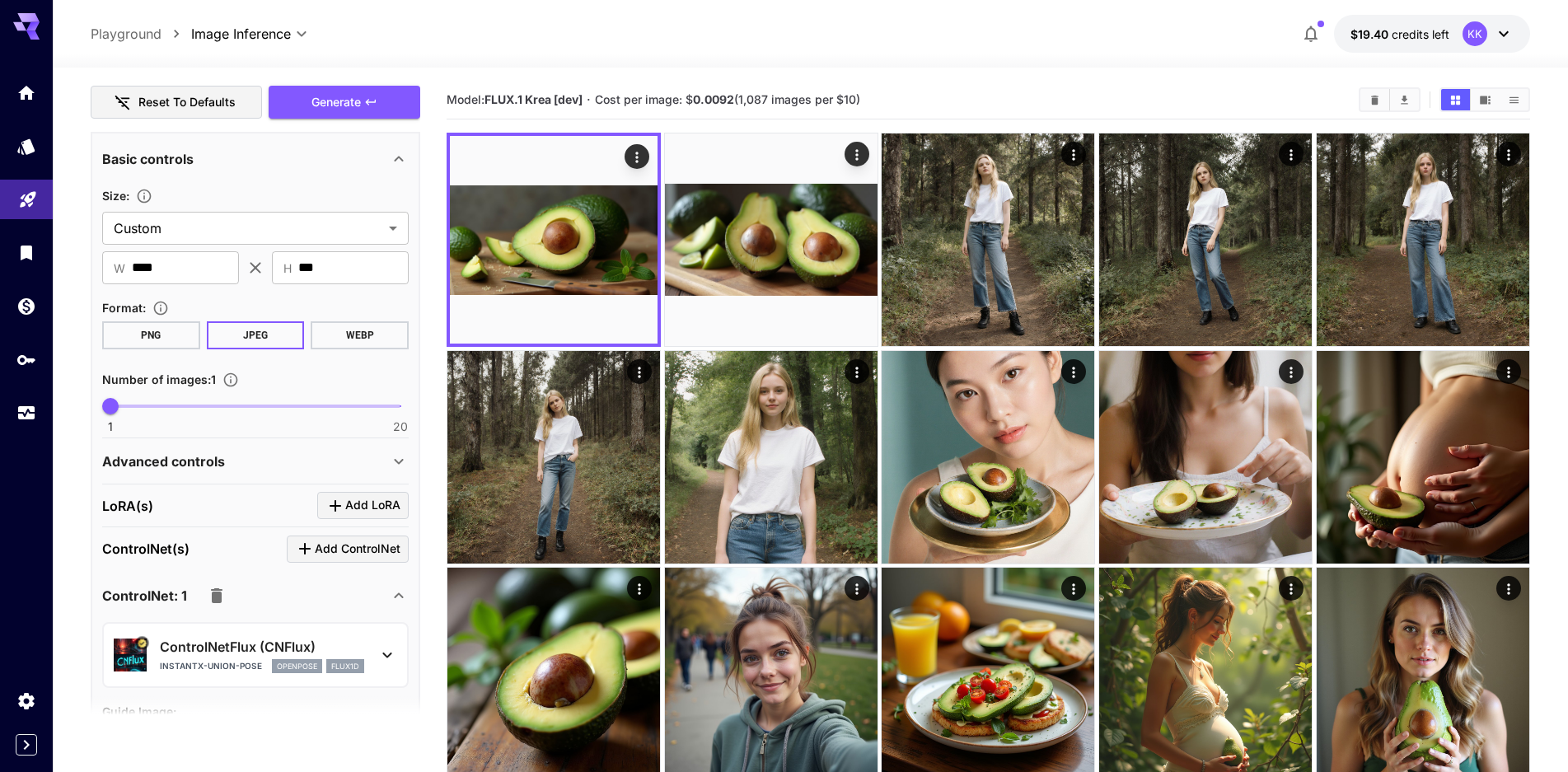
click at [342, 503] on icon "Click to add LoRA" at bounding box center [335, 505] width 20 height 20
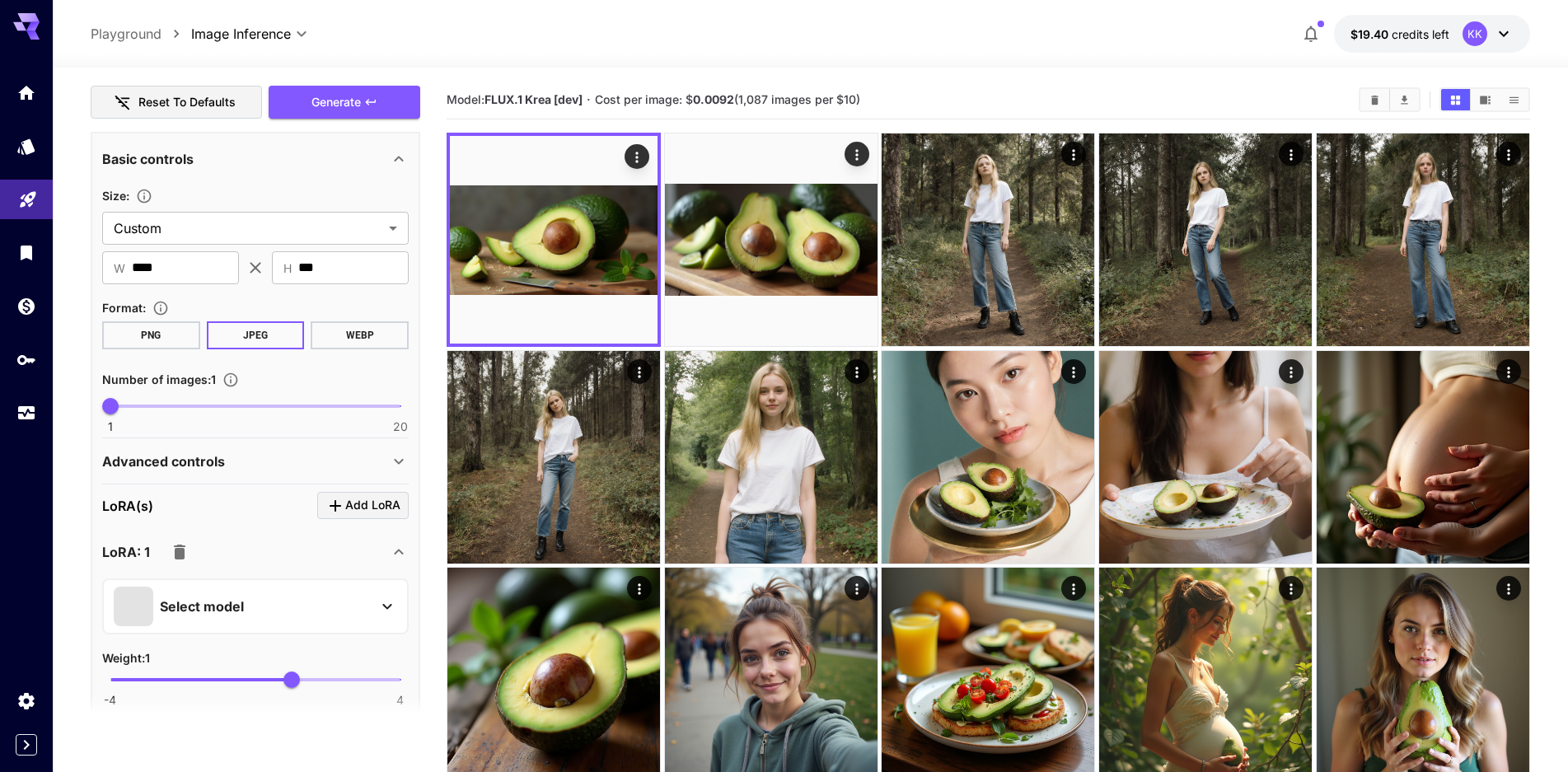
scroll to position [577, 0]
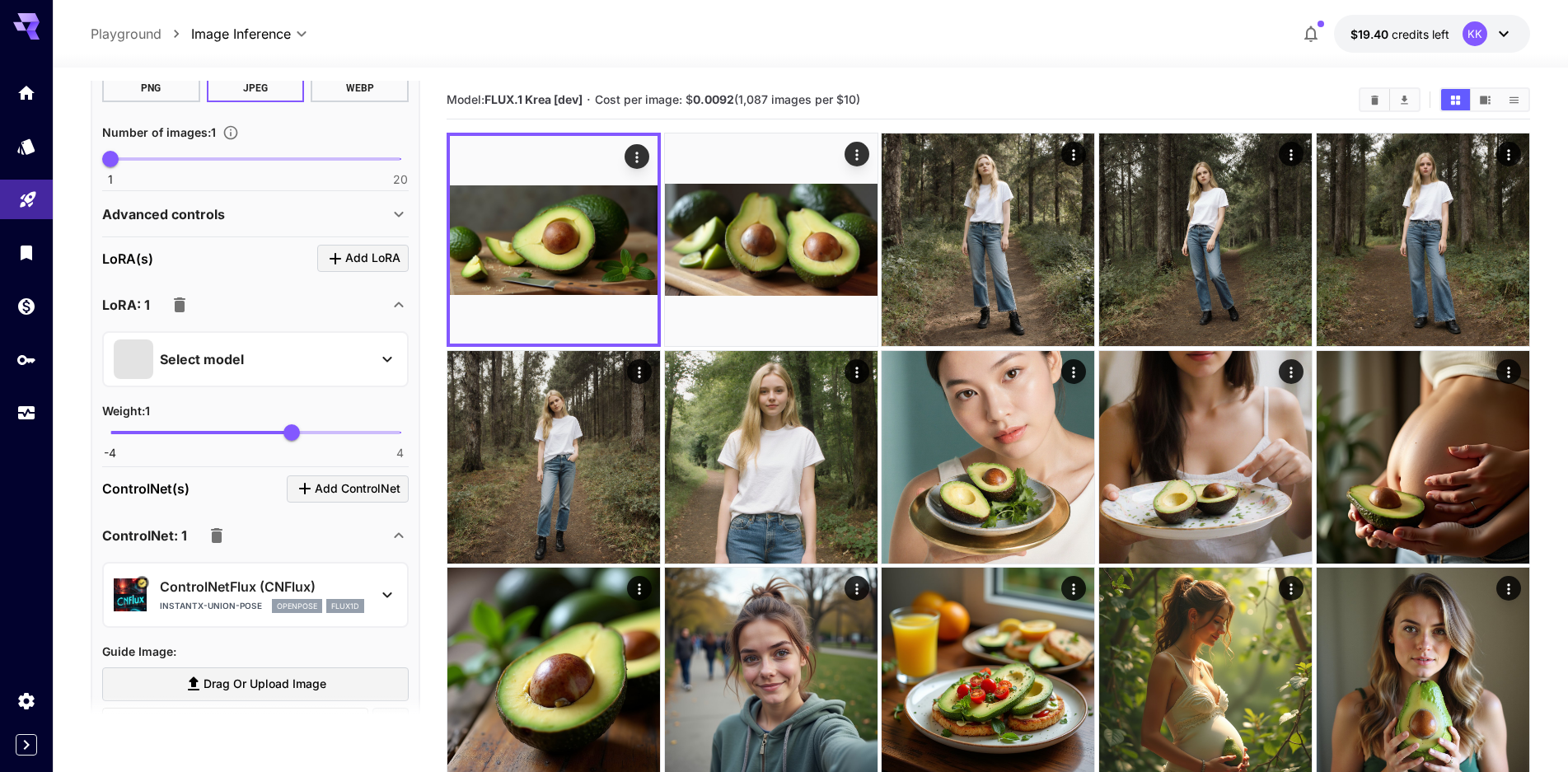
click at [237, 353] on p "Select model" at bounding box center [202, 359] width 84 height 20
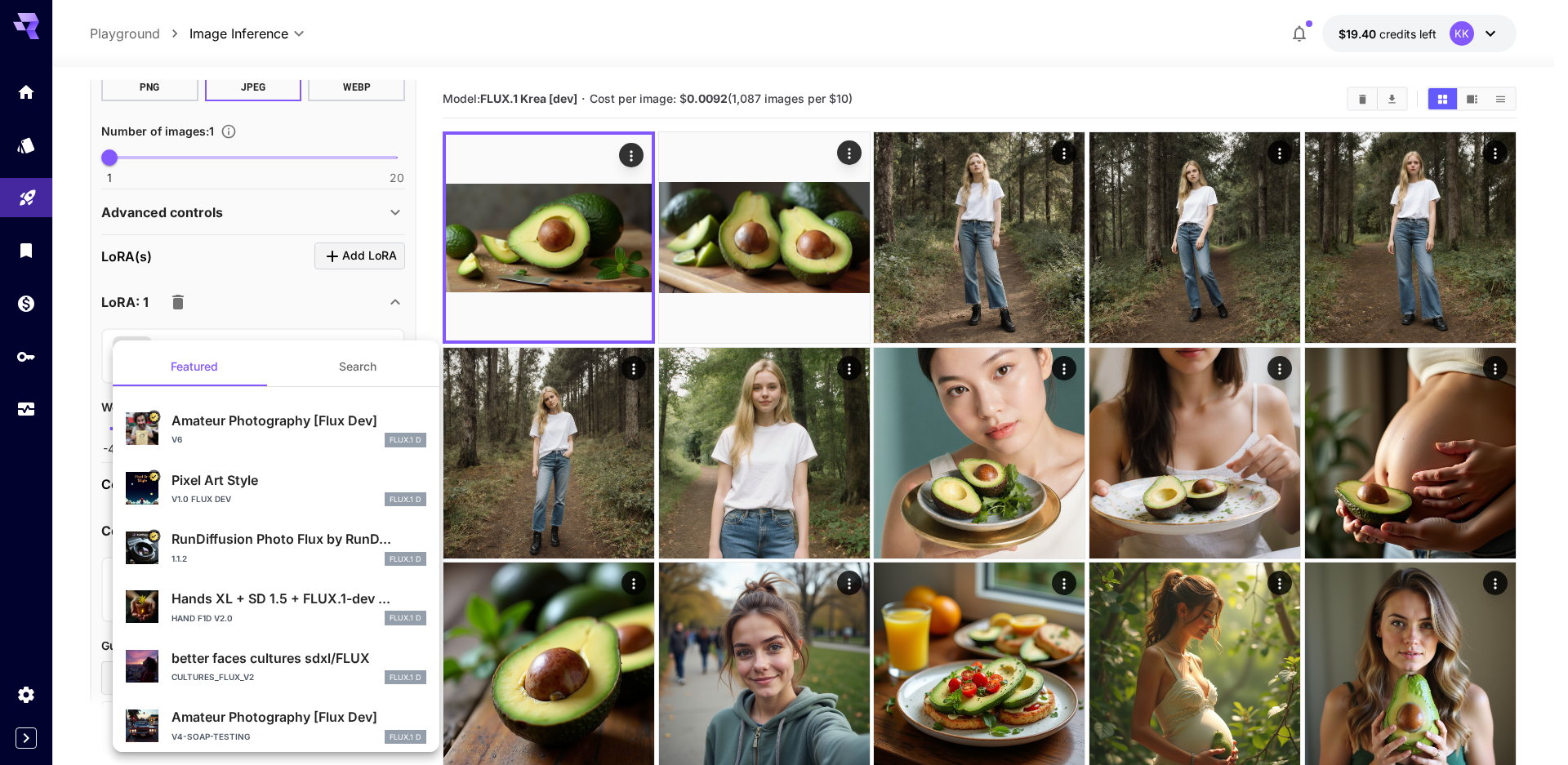
click at [276, 419] on p "Amateur Photography [Flux Dev]" at bounding box center [298, 420] width 255 height 19
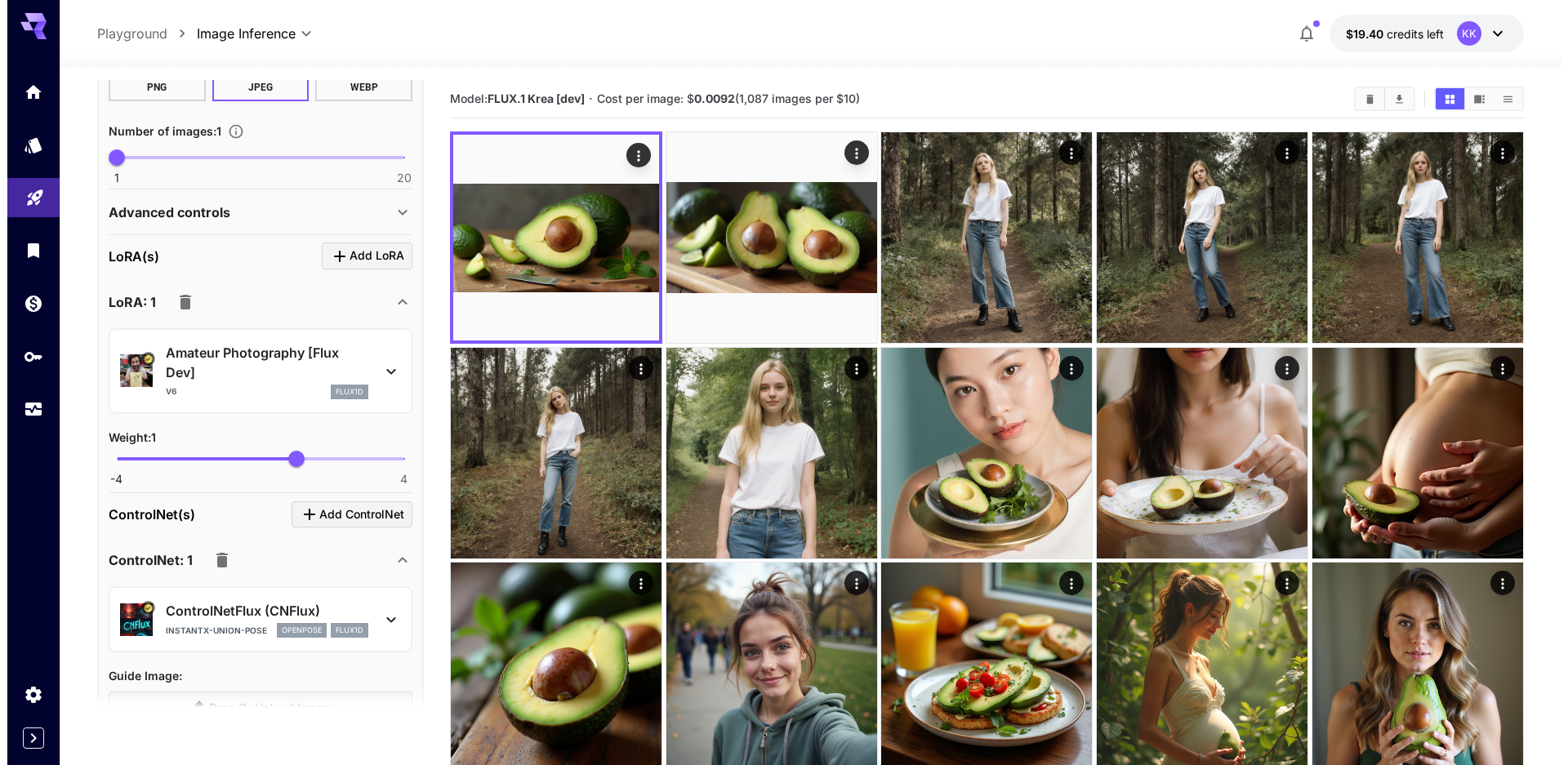
scroll to position [245, 0]
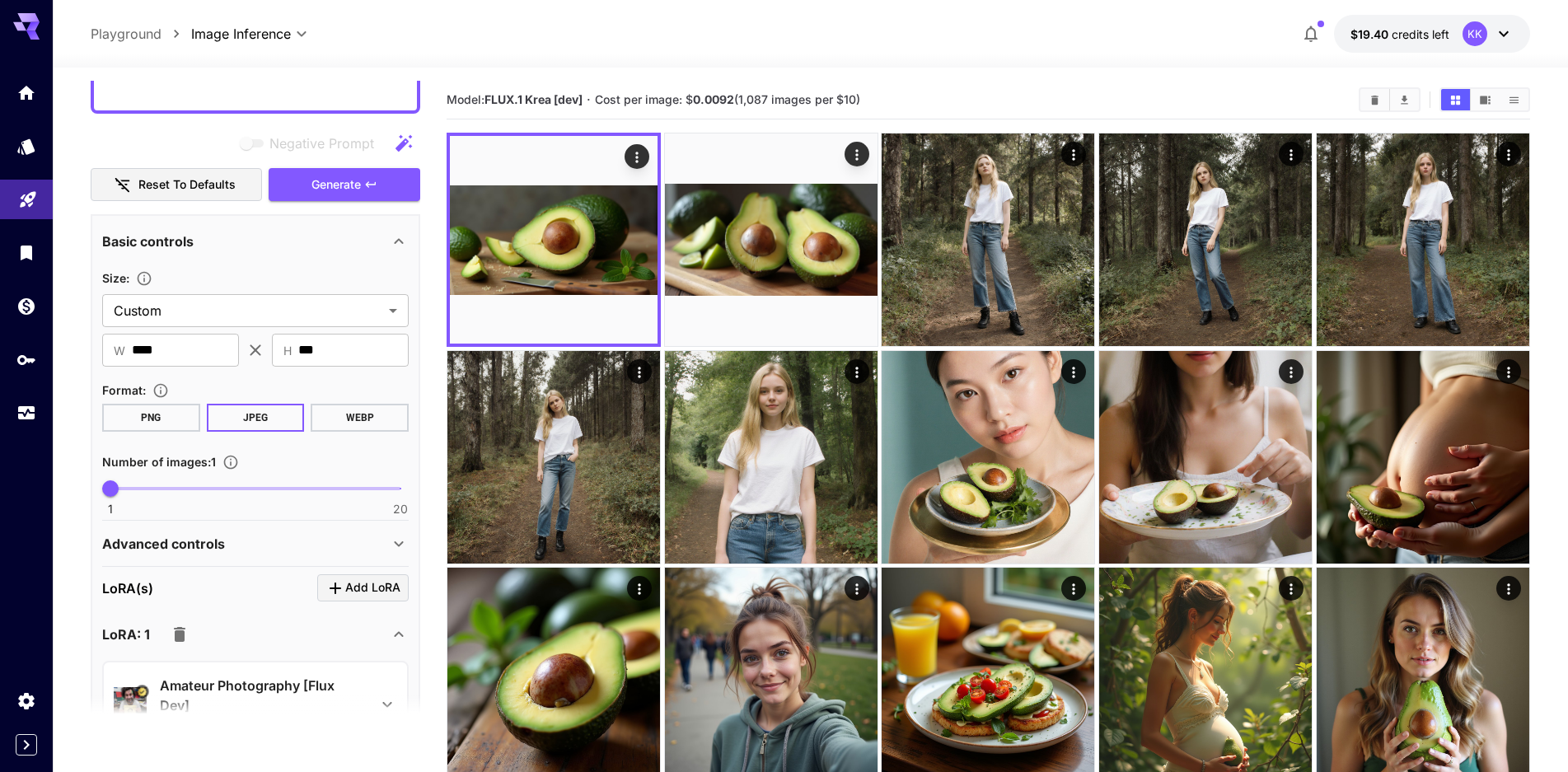
click at [388, 176] on button "Generate" at bounding box center [344, 185] width 152 height 34
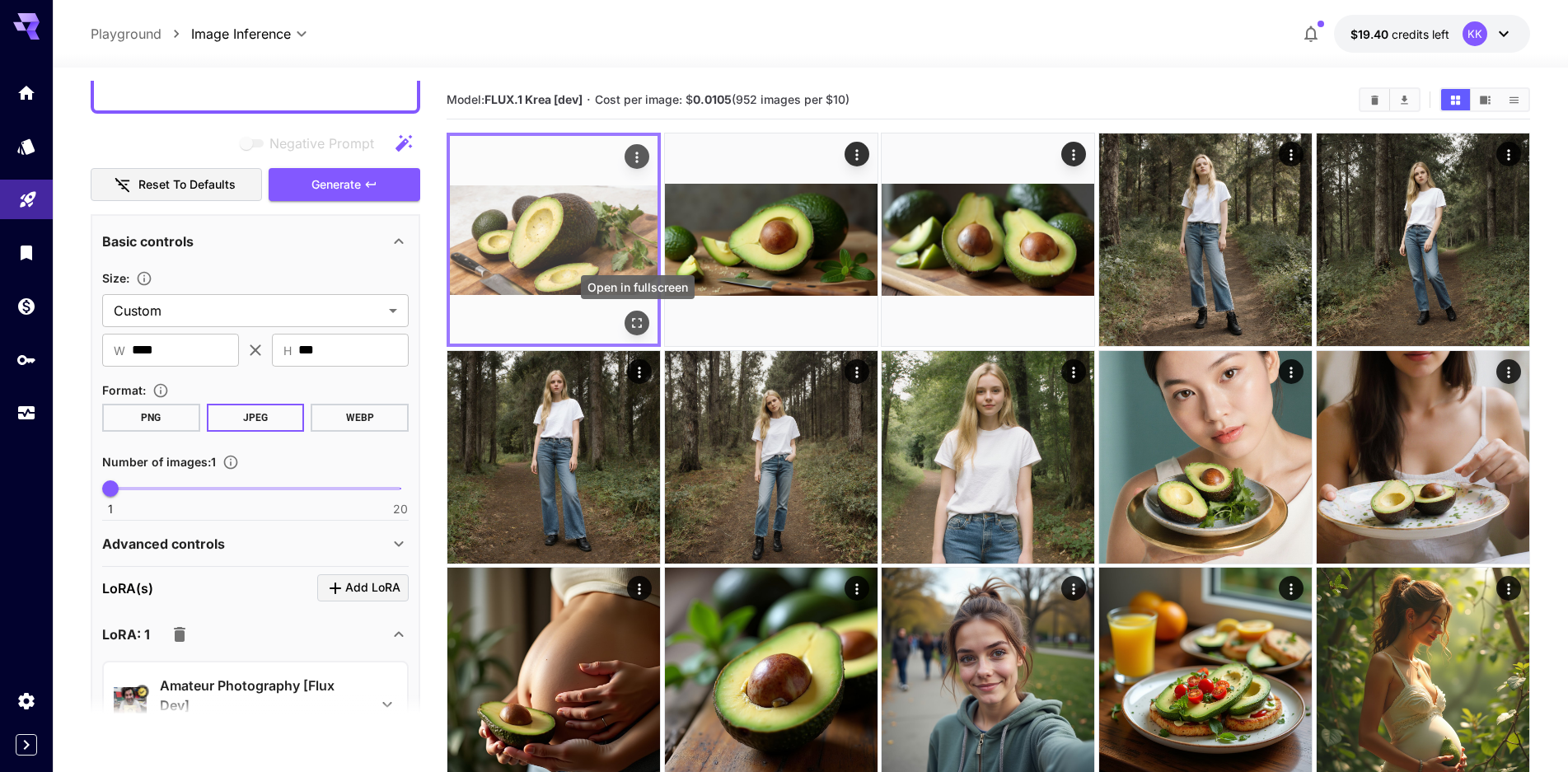
click at [632, 321] on icon "Open in fullscreen" at bounding box center [637, 323] width 10 height 10
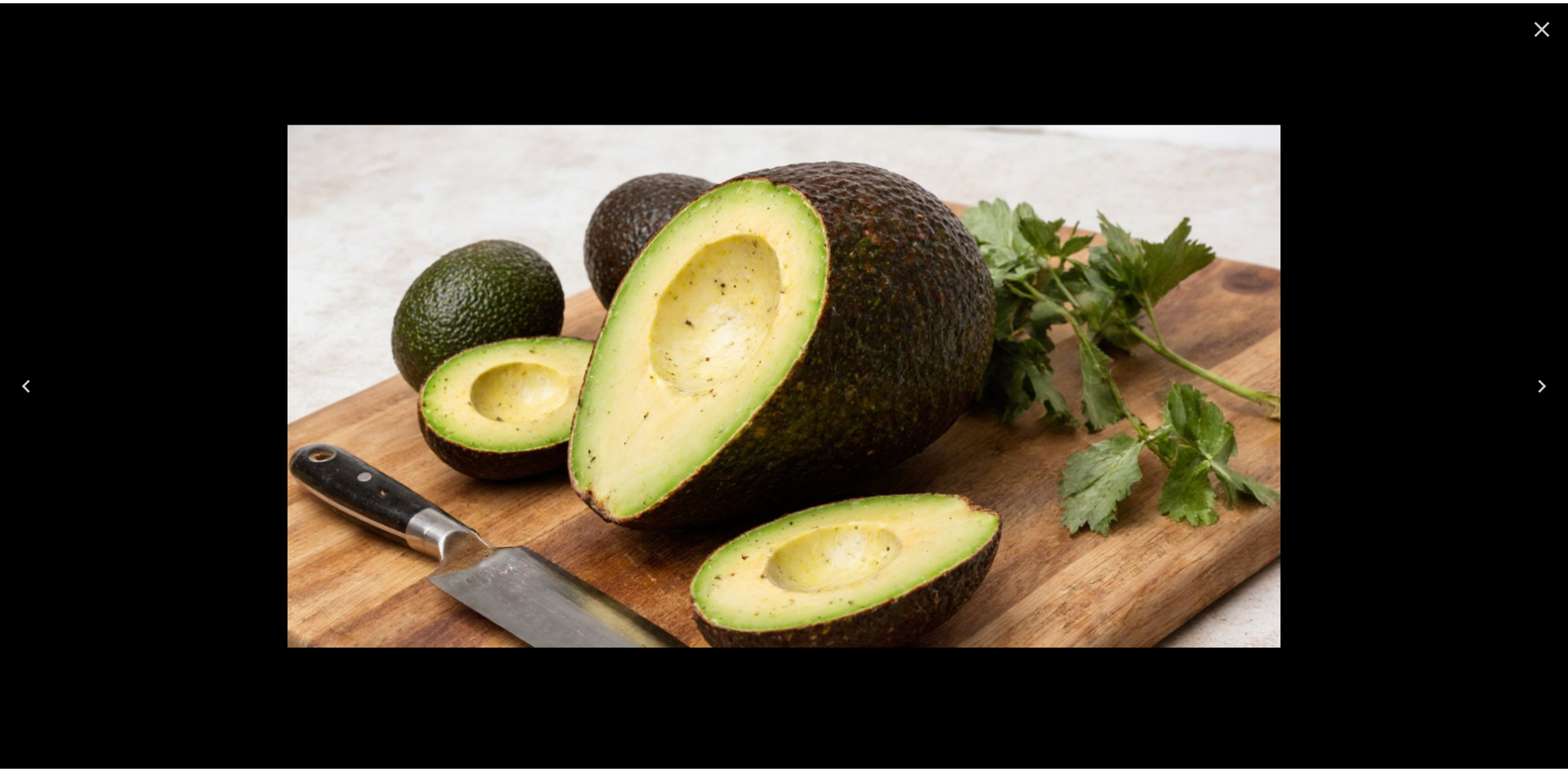
scroll to position [247, 0]
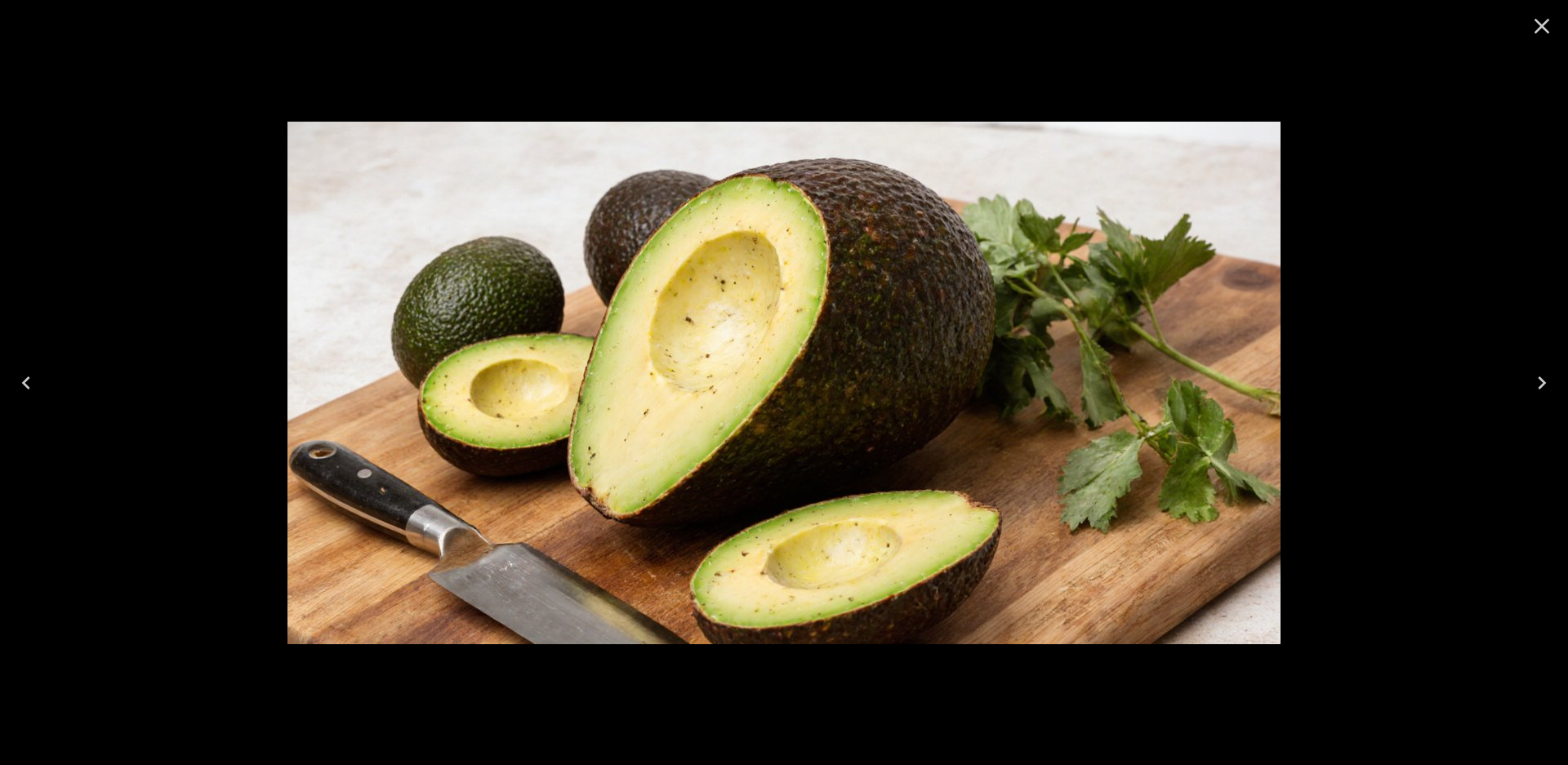
click at [1540, 24] on icon "Close" at bounding box center [1542, 26] width 15 height 15
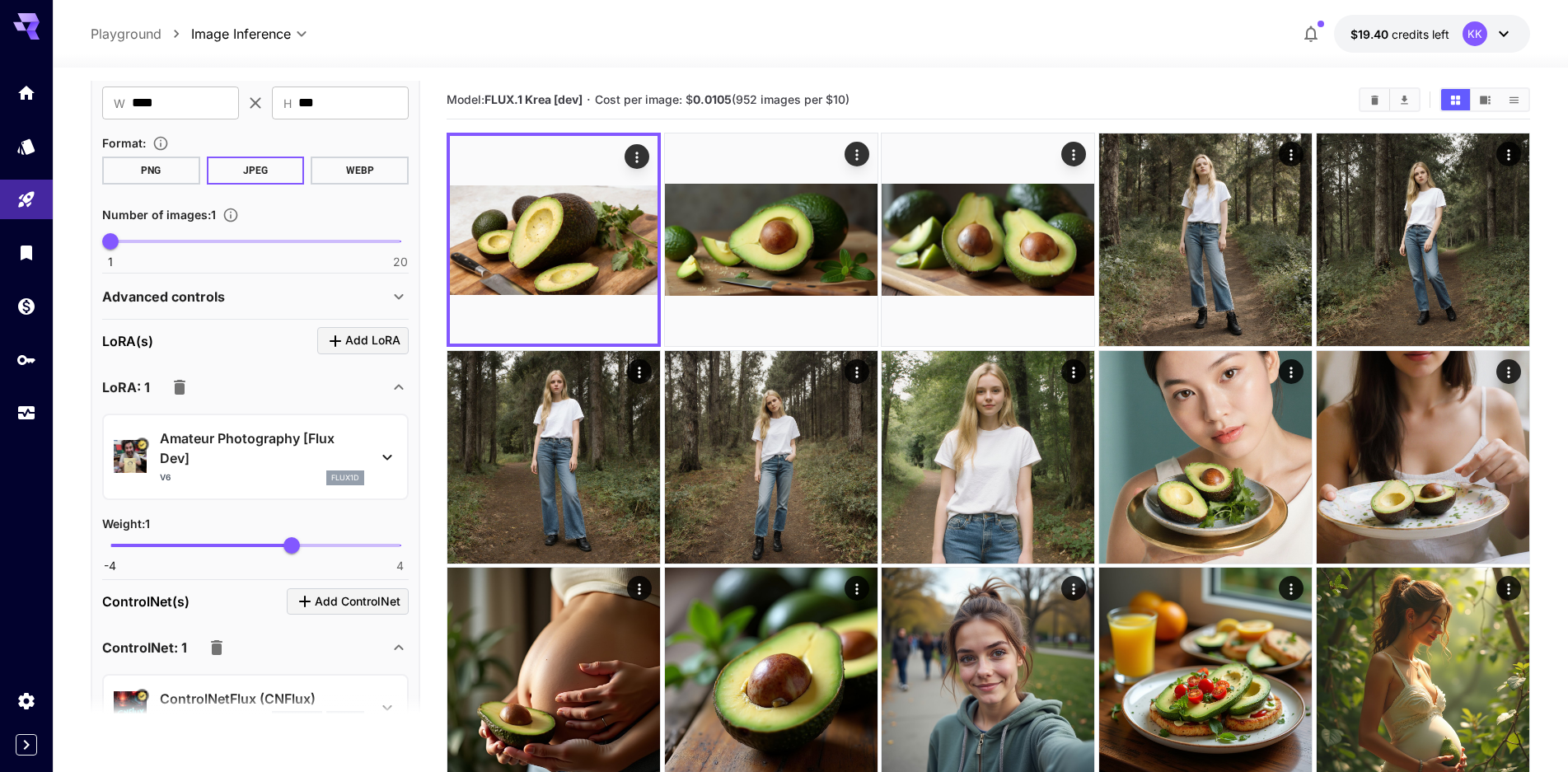
scroll to position [659, 0]
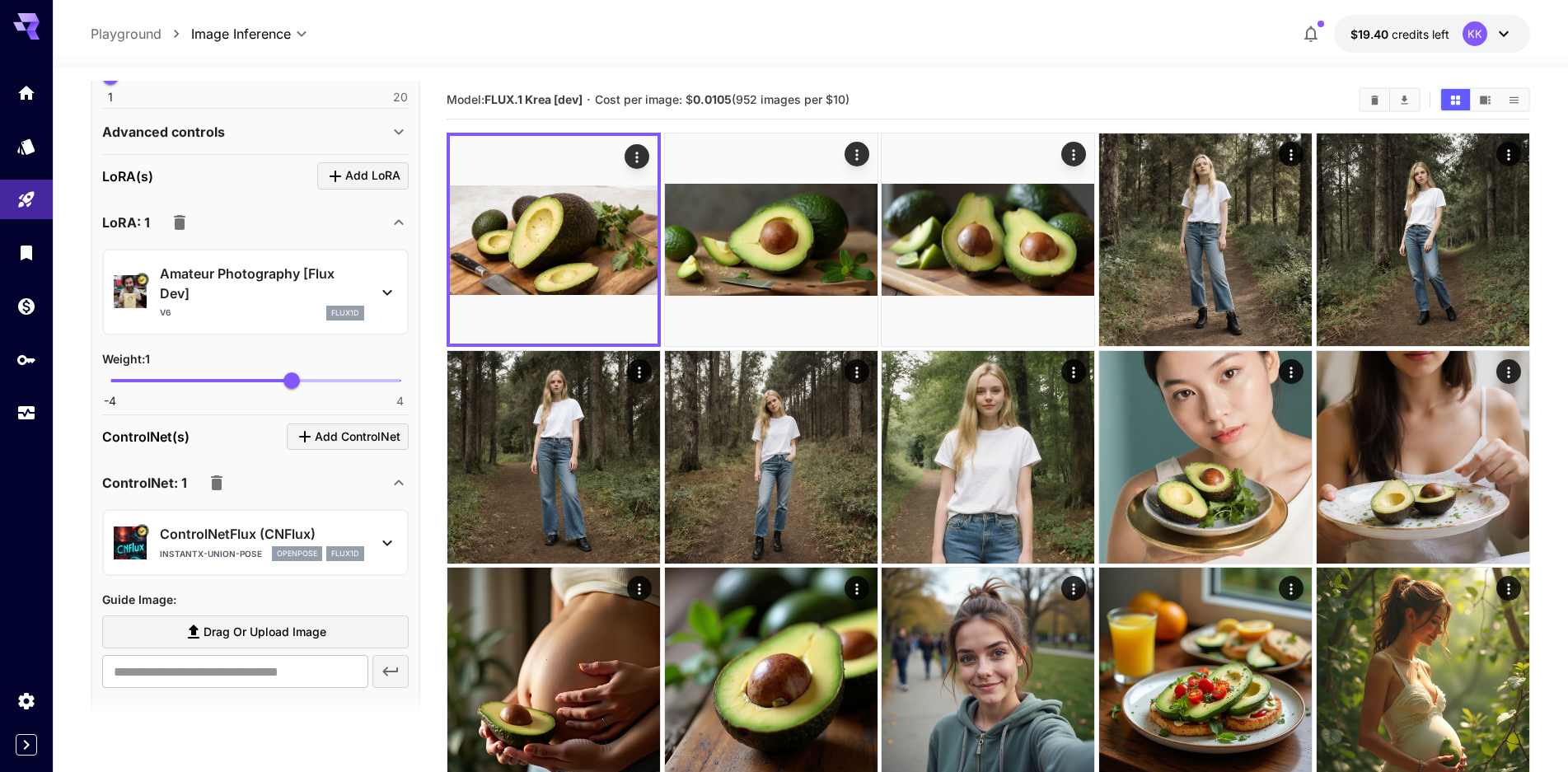
click at [181, 219] on icon "button" at bounding box center [180, 222] width 12 height 15
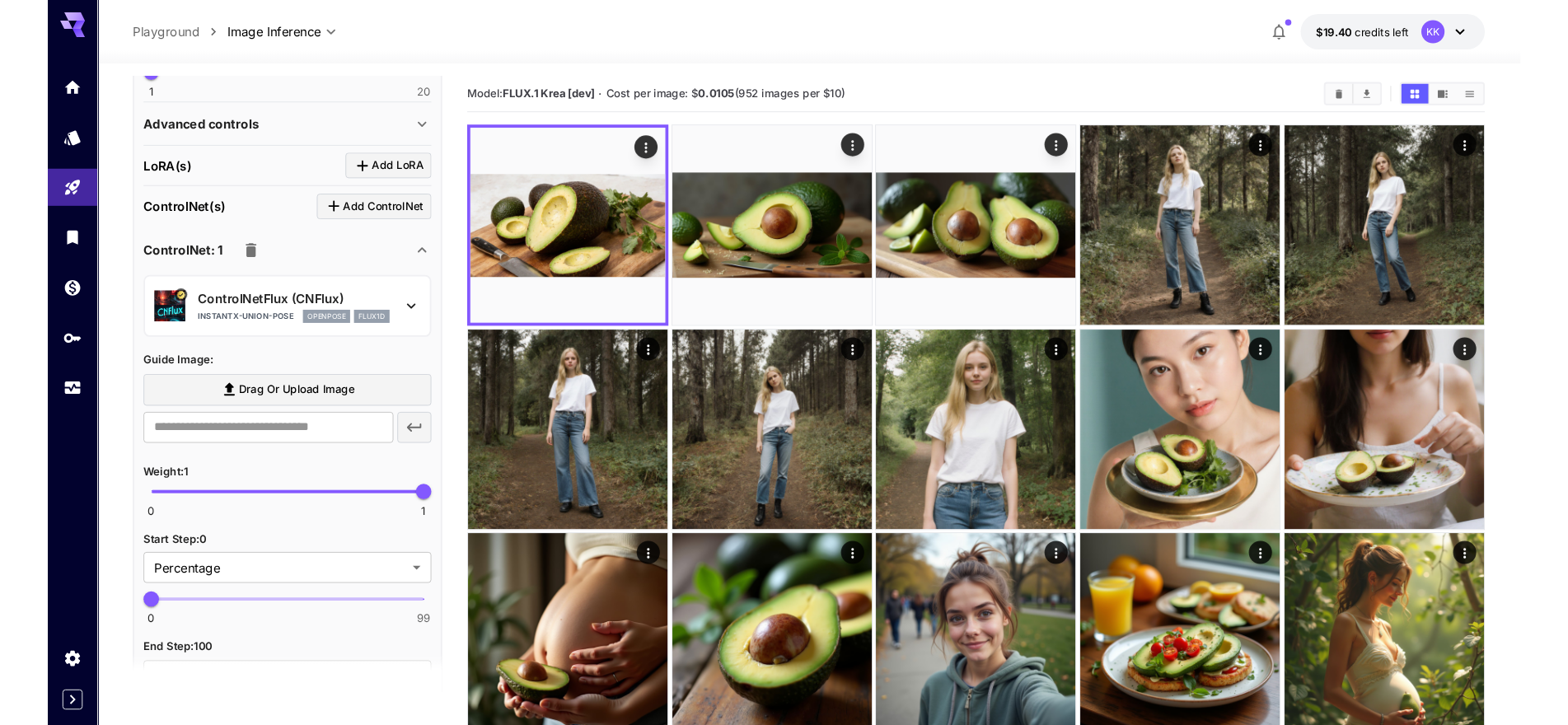
scroll to position [165, 0]
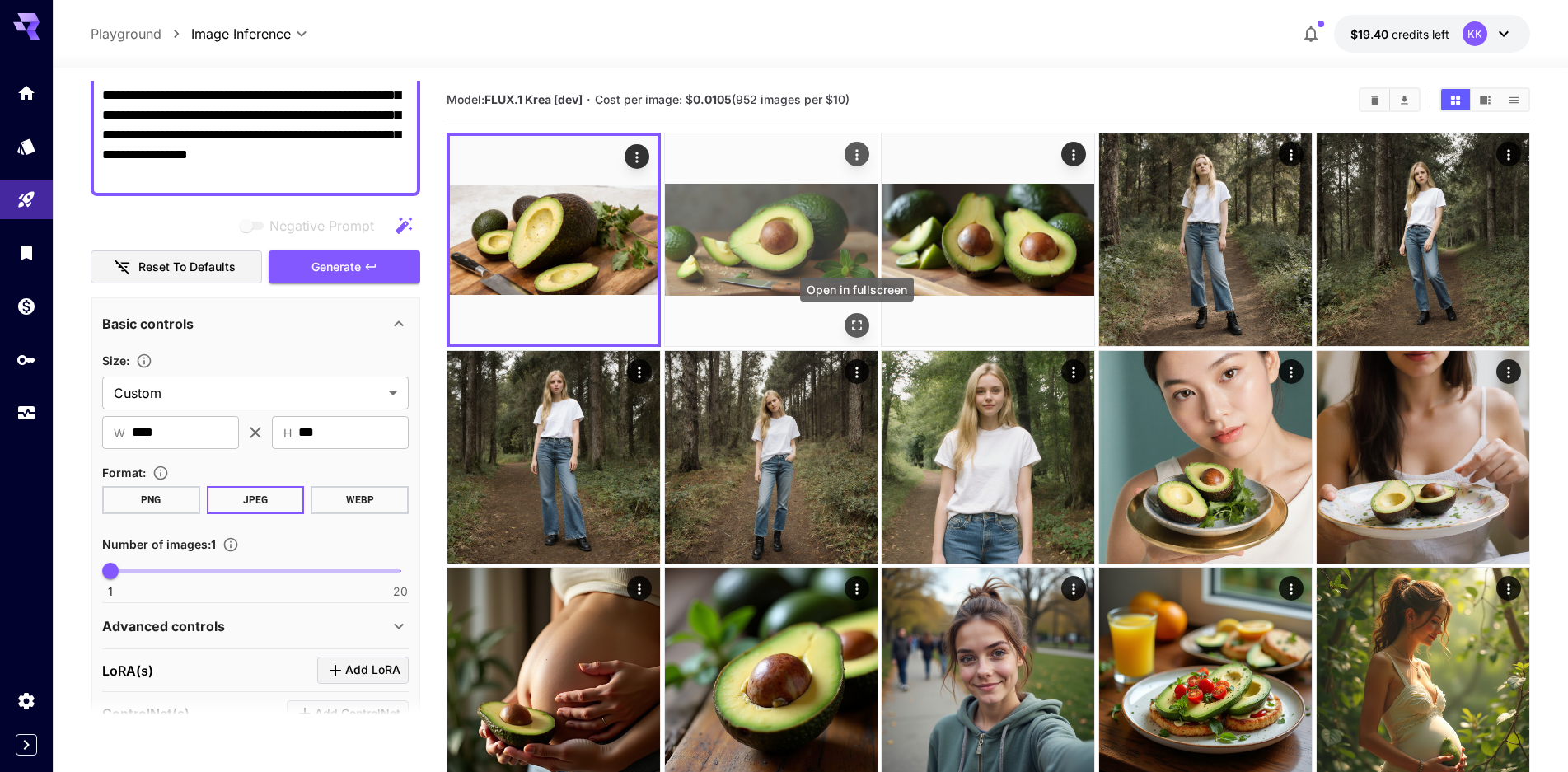
click at [858, 323] on icon "Open in fullscreen" at bounding box center [856, 325] width 17 height 17
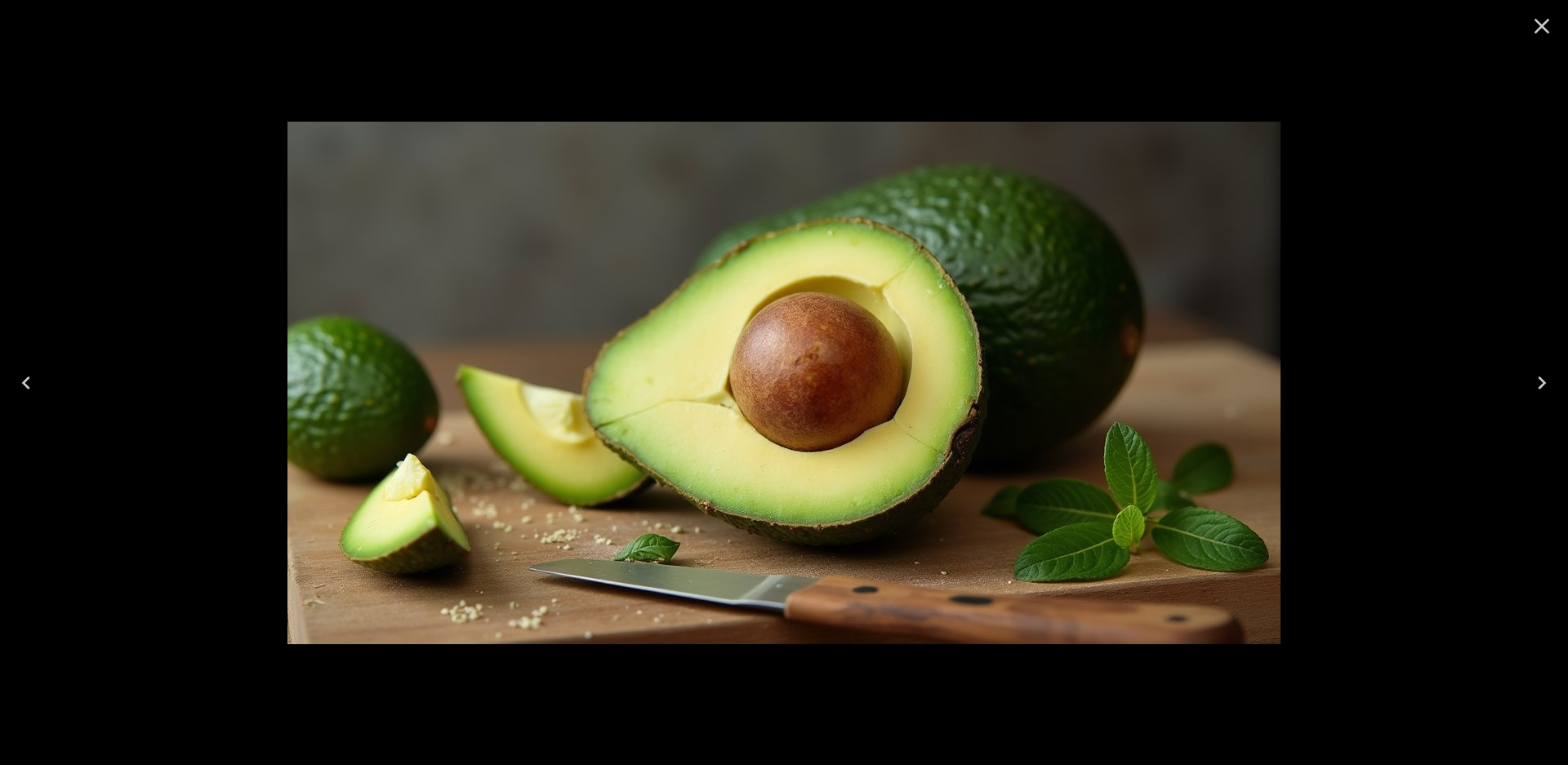
click at [1540, 20] on icon "Close" at bounding box center [1541, 25] width 26 height 26
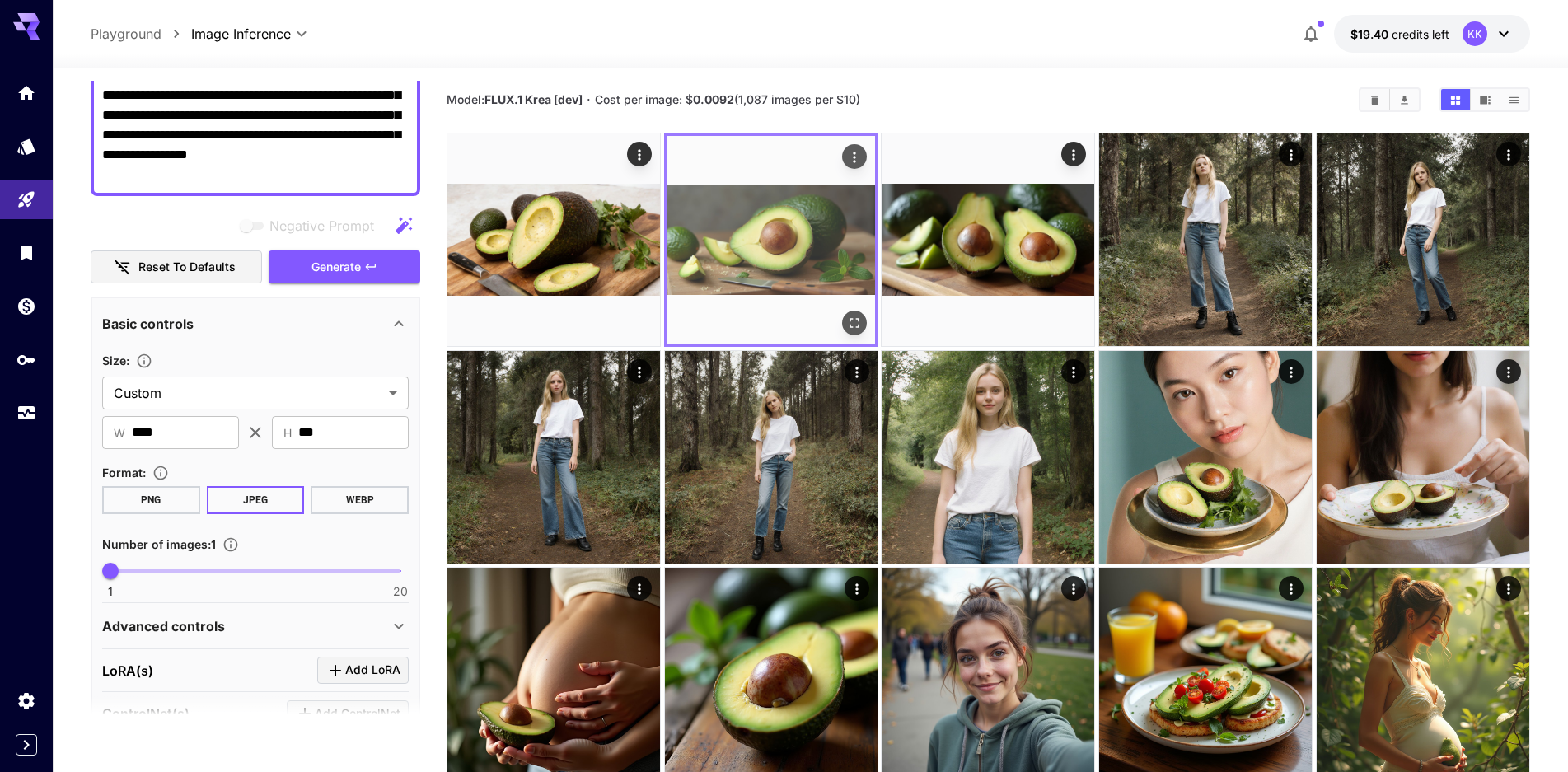
click at [858, 151] on icon "Actions" at bounding box center [854, 157] width 17 height 17
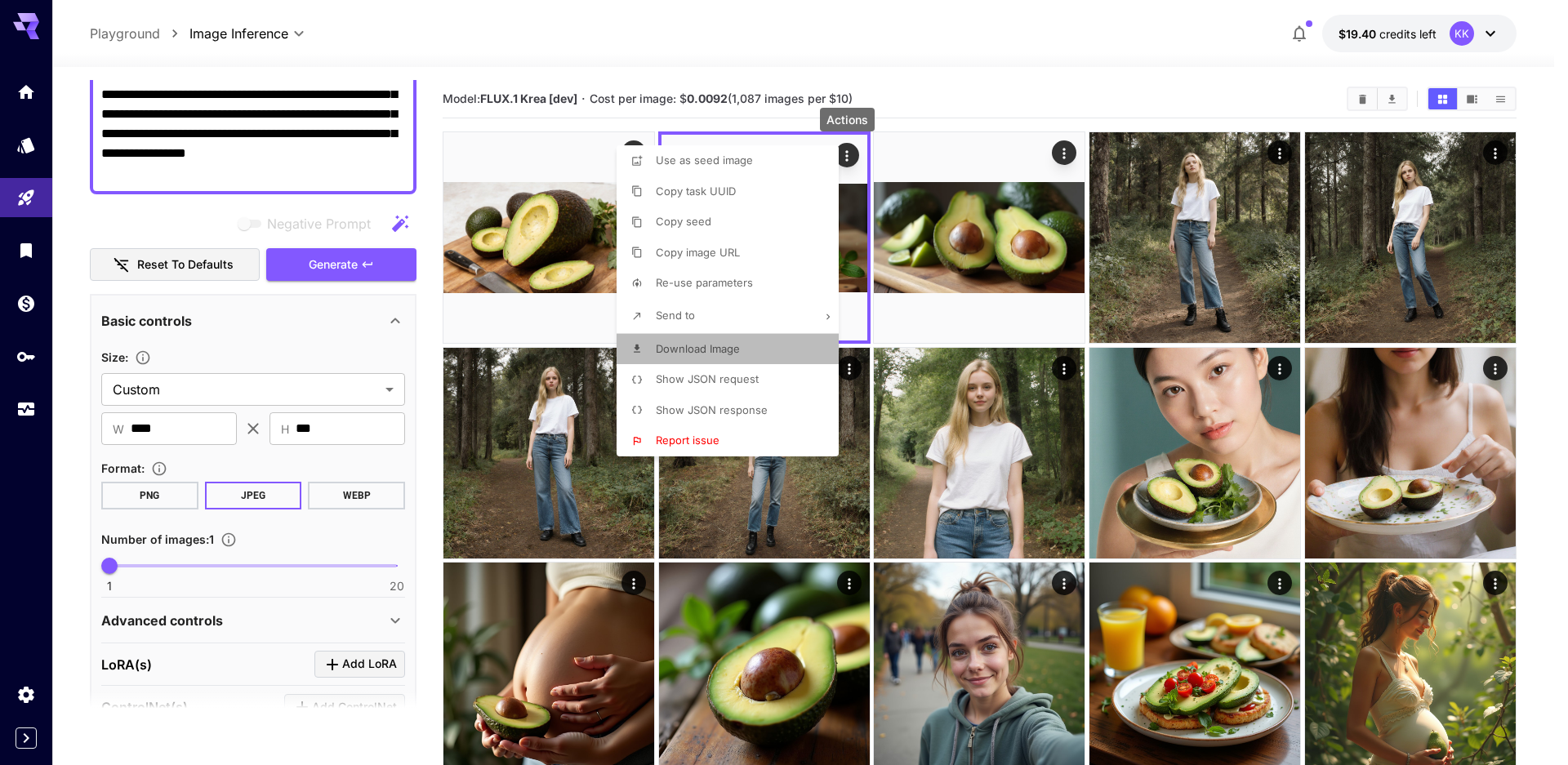
click at [734, 347] on span "Download Image" at bounding box center [697, 348] width 84 height 13
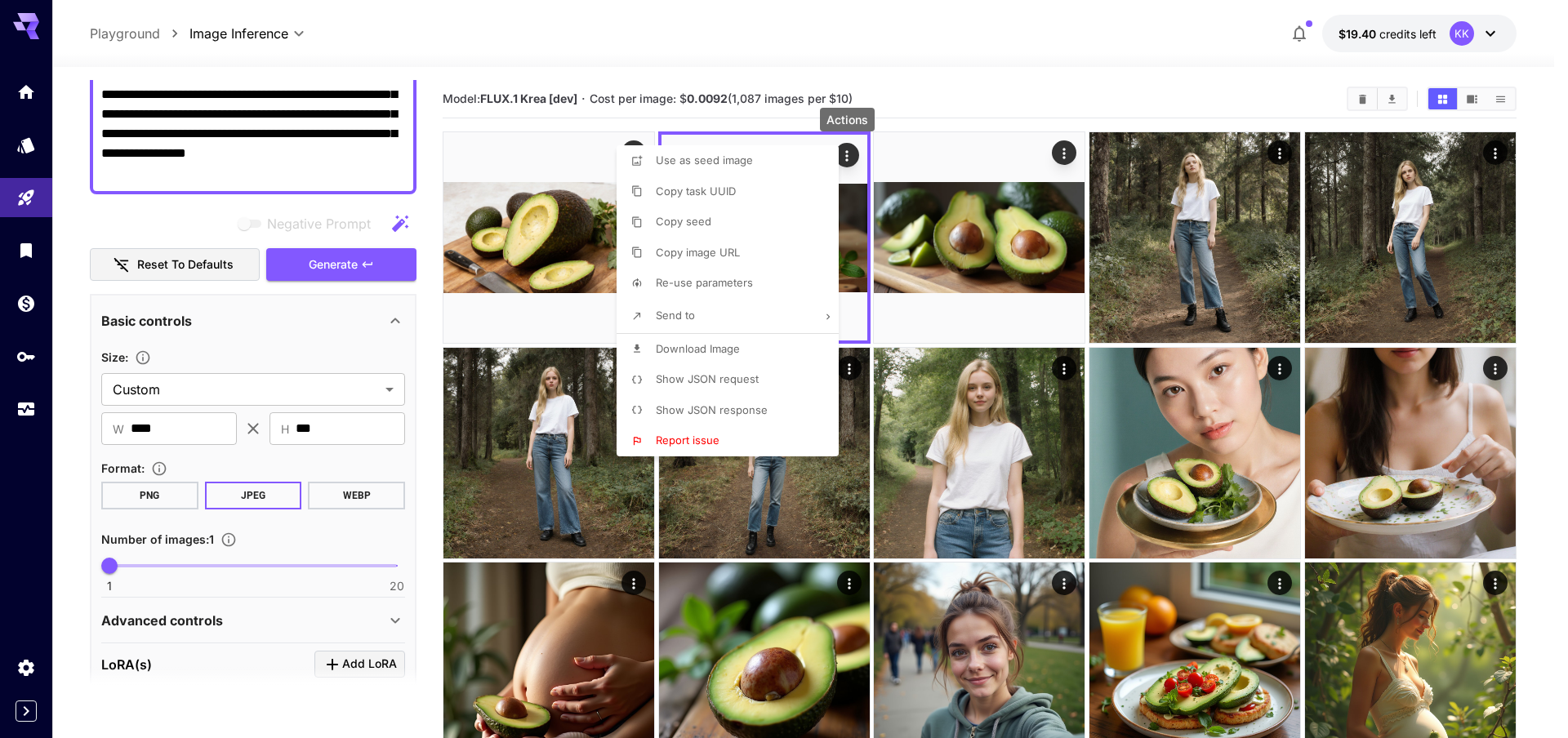
click at [348, 498] on div at bounding box center [784, 369] width 1568 height 738
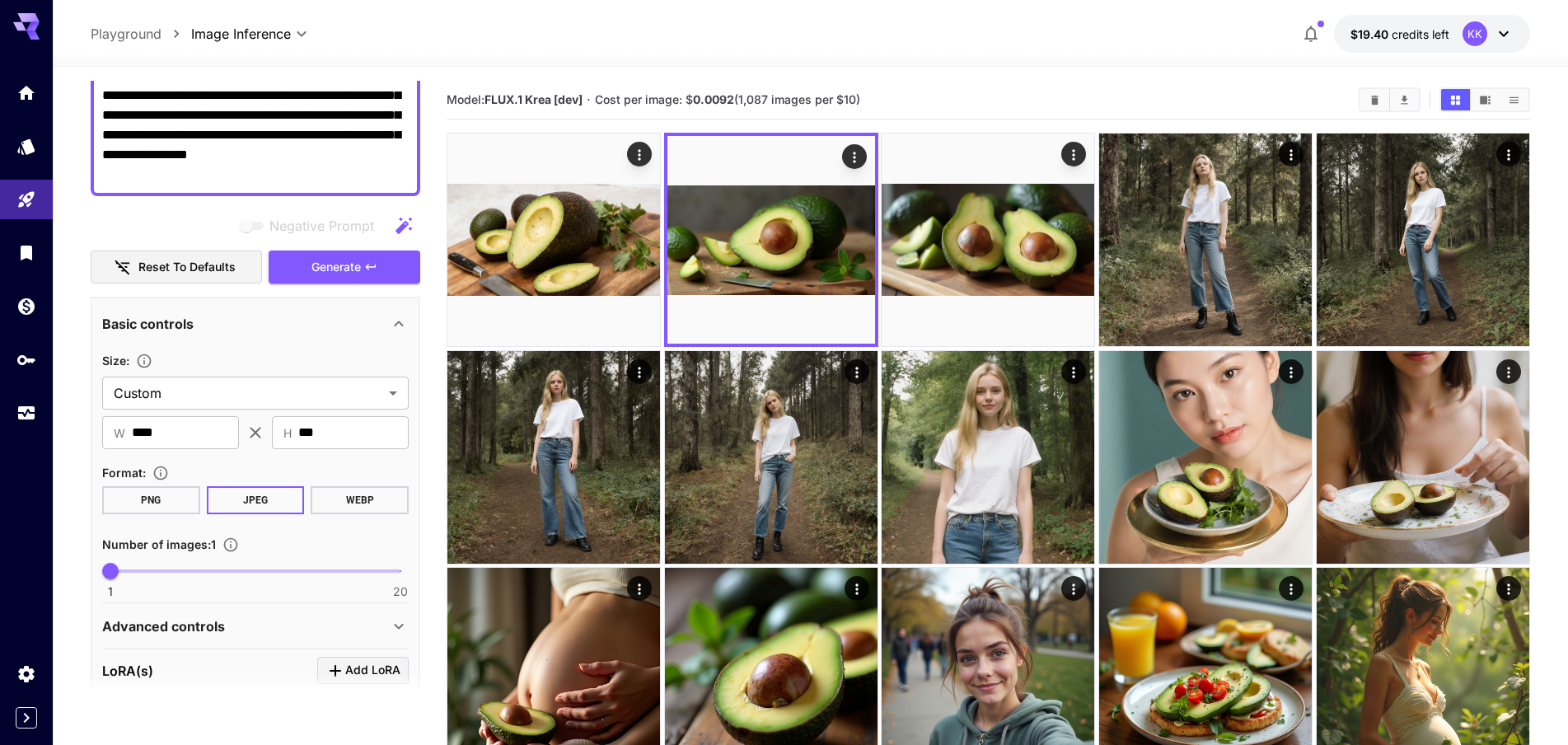
click at [344, 496] on button "WEBP" at bounding box center [360, 500] width 98 height 28
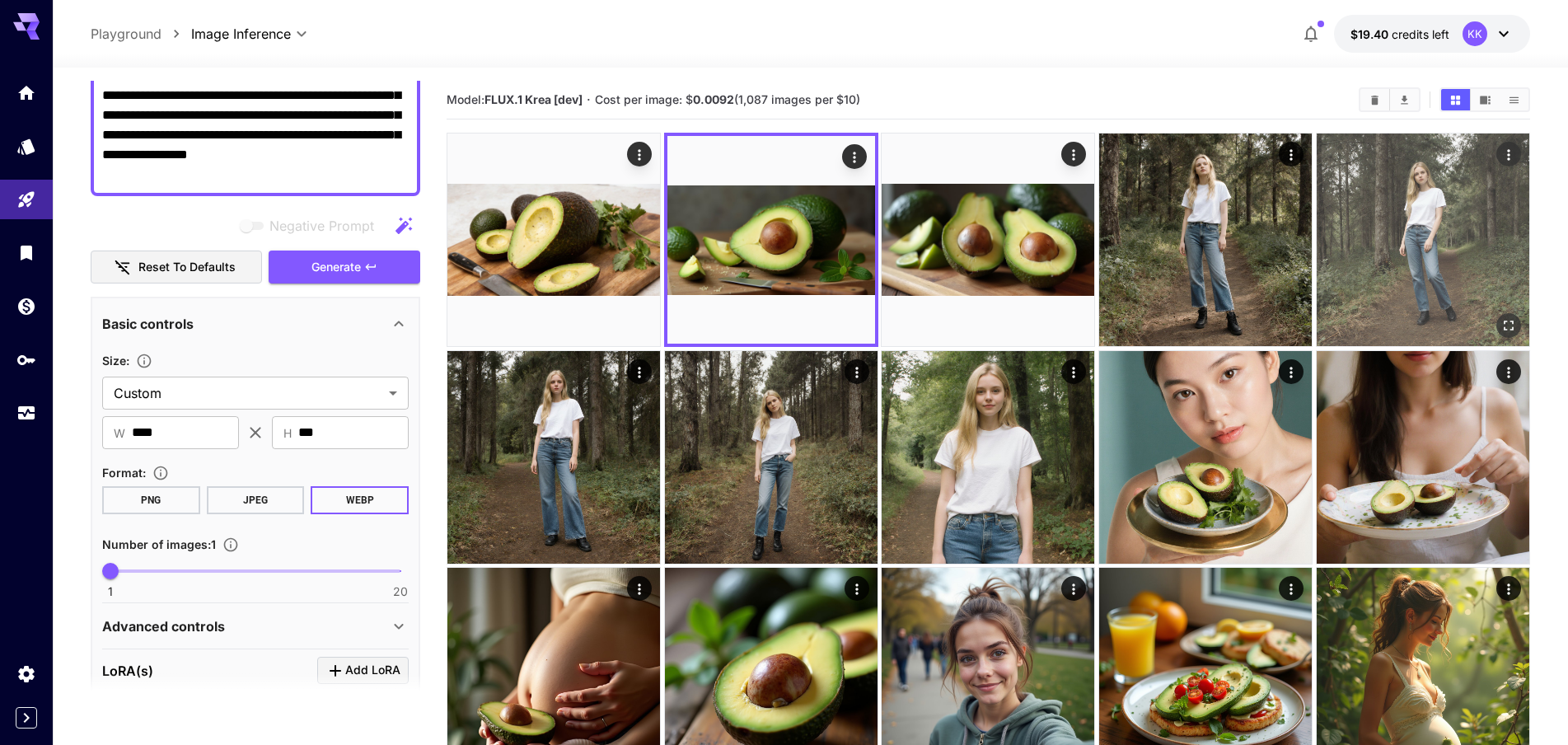
click at [378, 268] on button "Generate" at bounding box center [344, 267] width 152 height 34
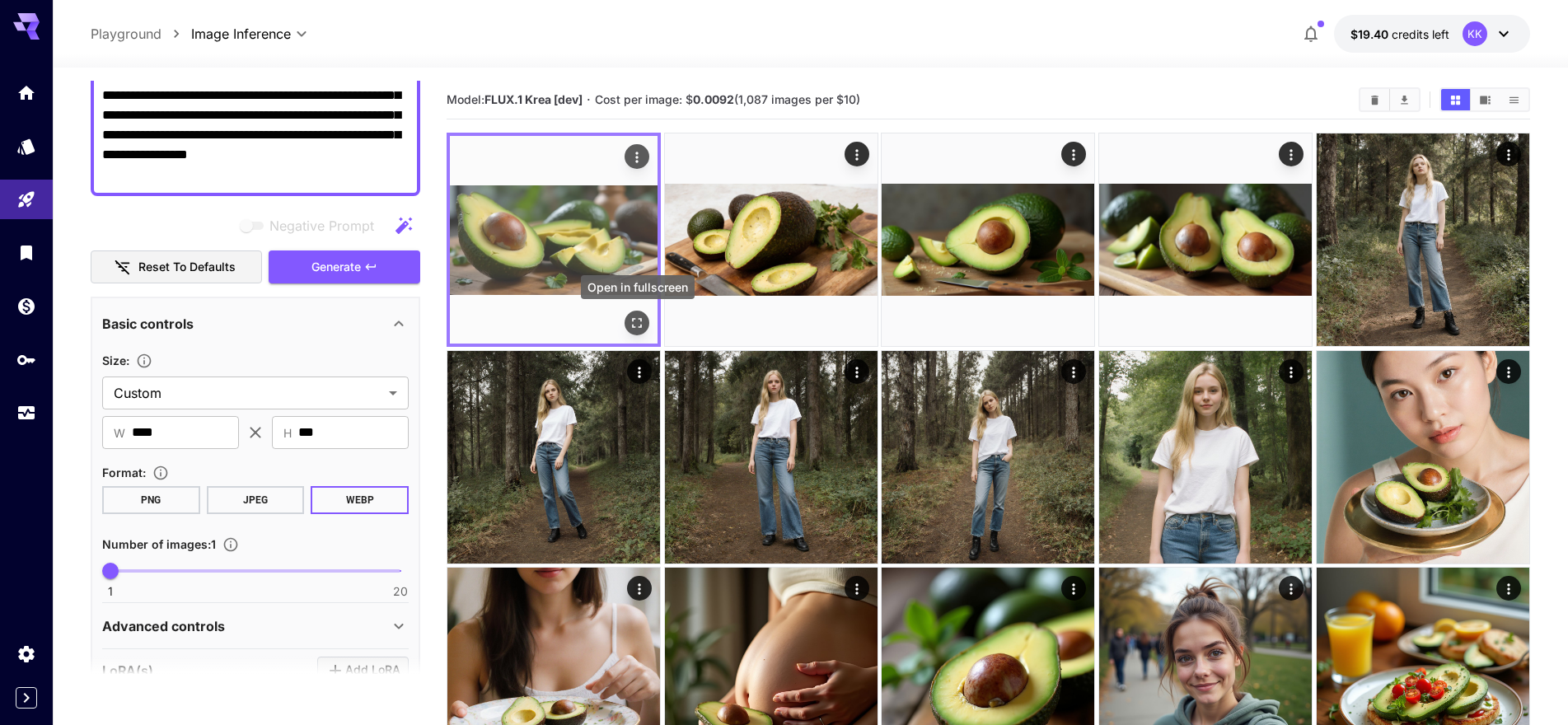
click at [634, 322] on icon "Open in fullscreen" at bounding box center [636, 322] width 17 height 17
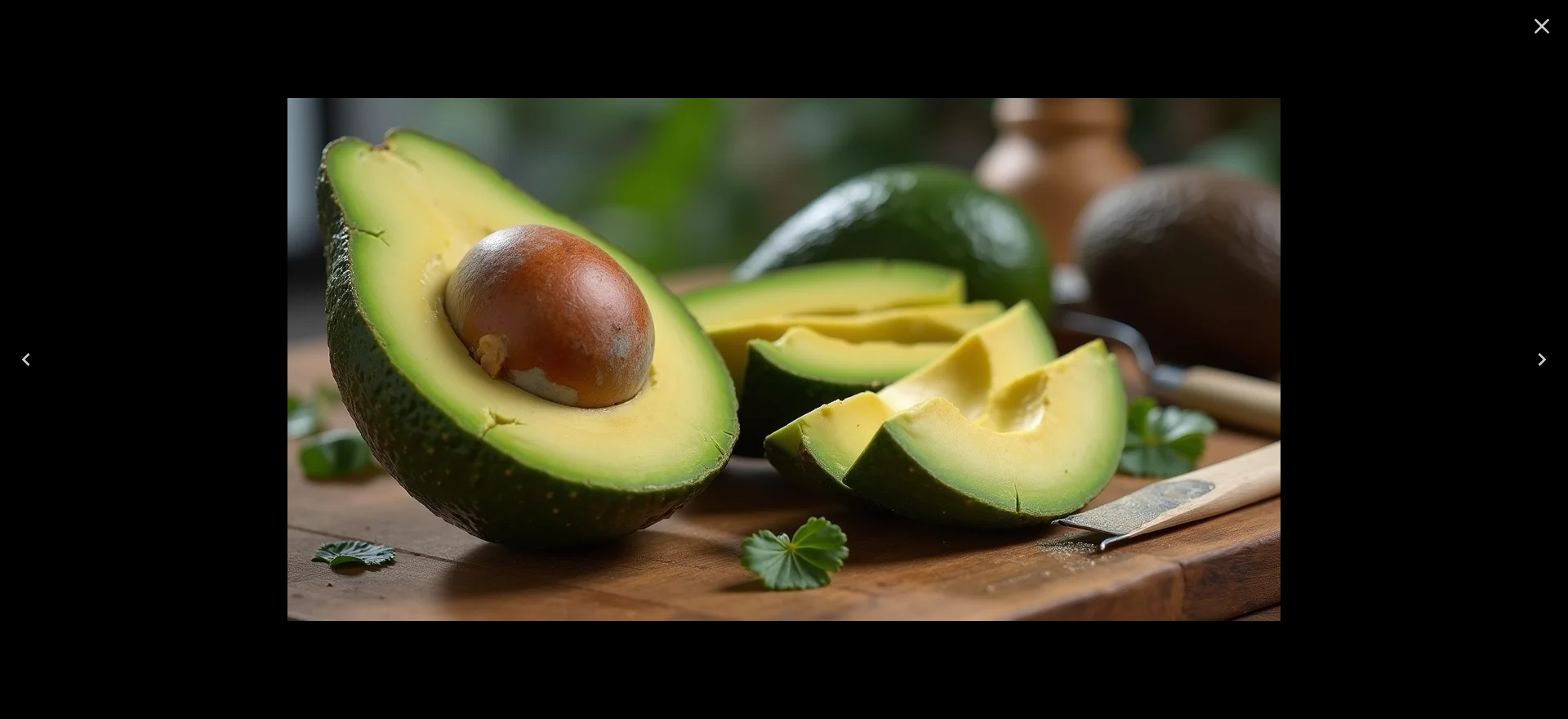
click at [1539, 21] on icon "Close" at bounding box center [1541, 25] width 26 height 26
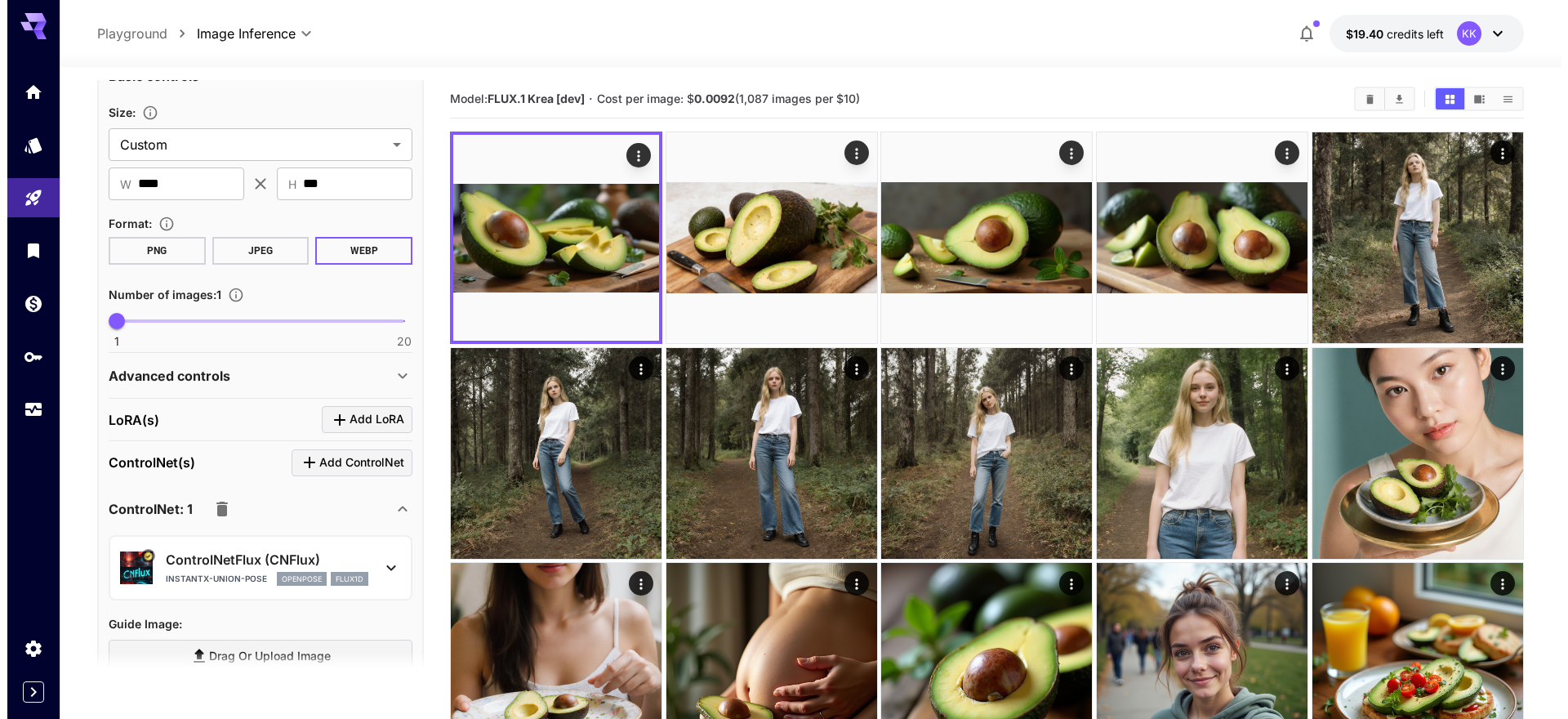
scroll to position [245, 0]
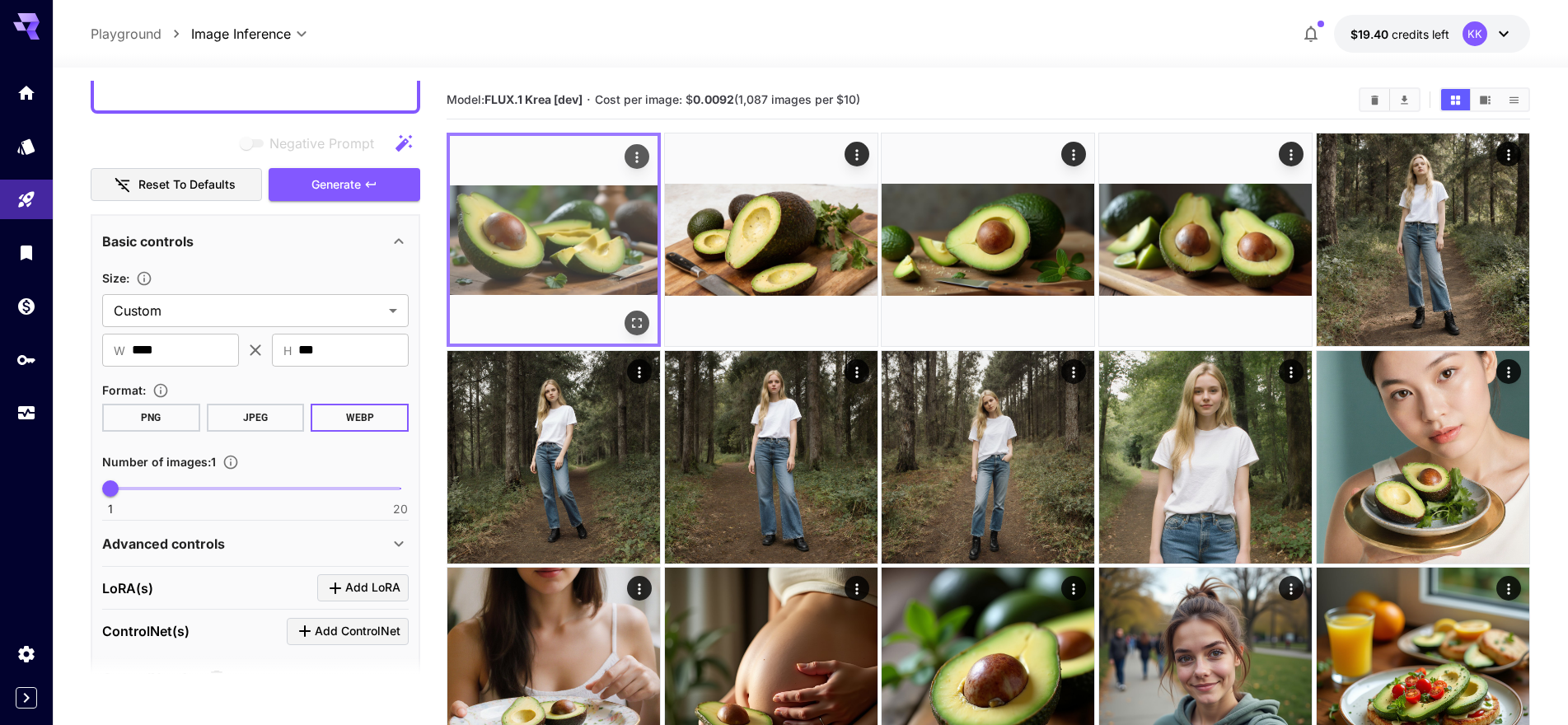
click at [640, 159] on icon "Actions" at bounding box center [636, 157] width 17 height 17
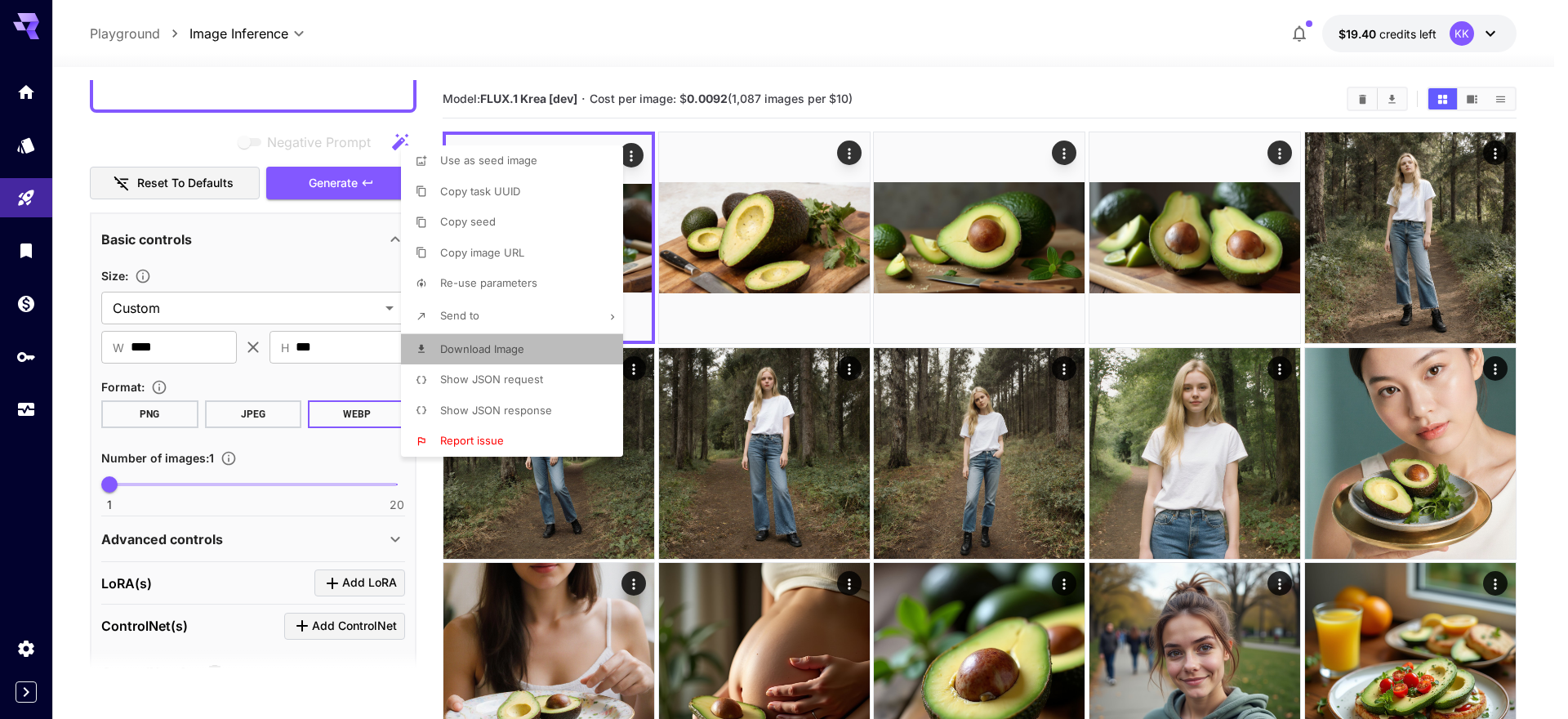
click at [528, 347] on li "Download Image" at bounding box center [516, 350] width 231 height 31
